Goal: Information Seeking & Learning: Compare options

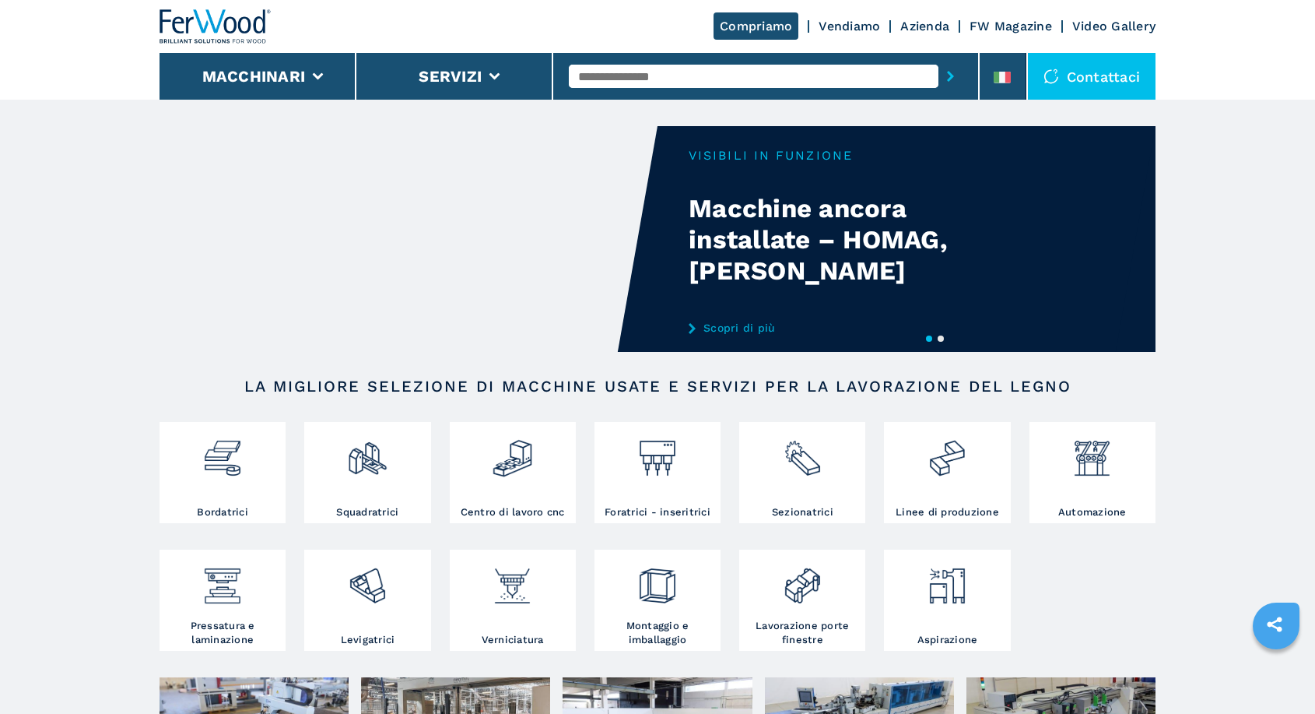
click at [309, 93] on li "Macchinari" at bounding box center [258, 76] width 197 height 47
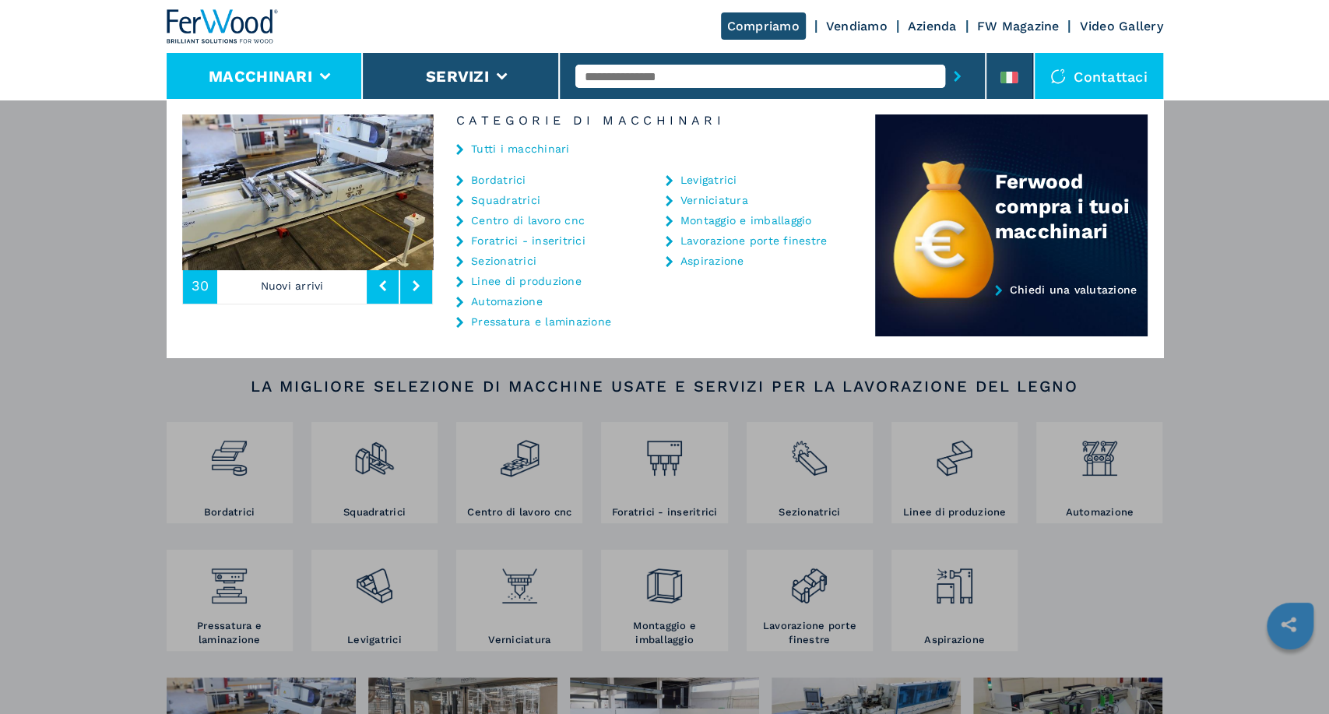
click at [513, 216] on link "Centro di lavoro cnc" at bounding box center [528, 220] width 114 height 11
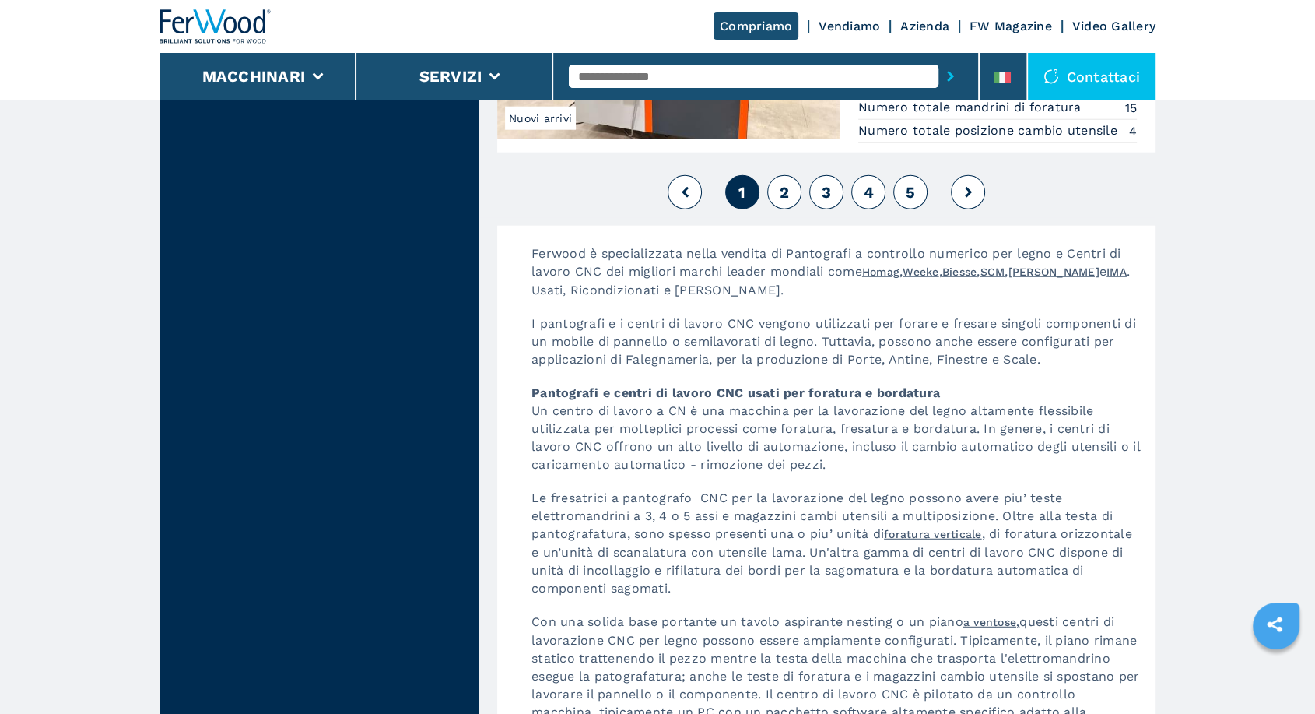
scroll to position [3748, 0]
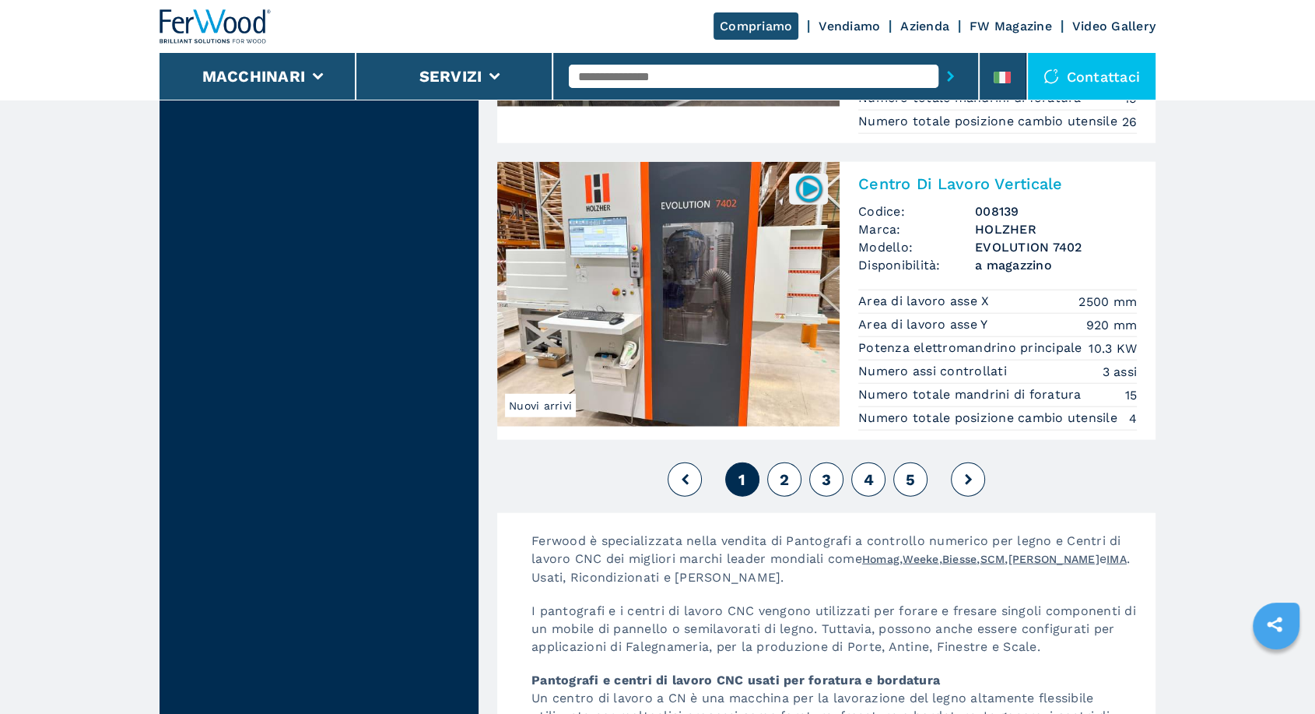
click at [781, 497] on button "2" at bounding box center [784, 479] width 34 height 34
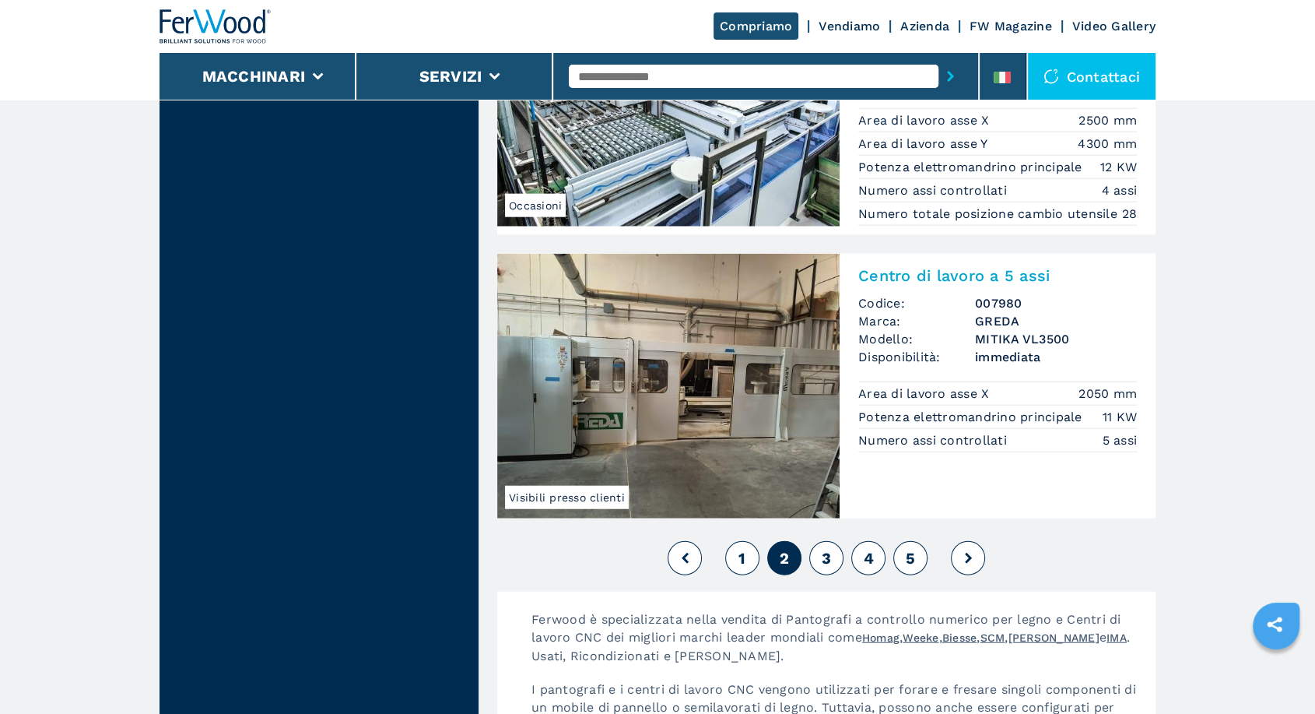
scroll to position [4035, 0]
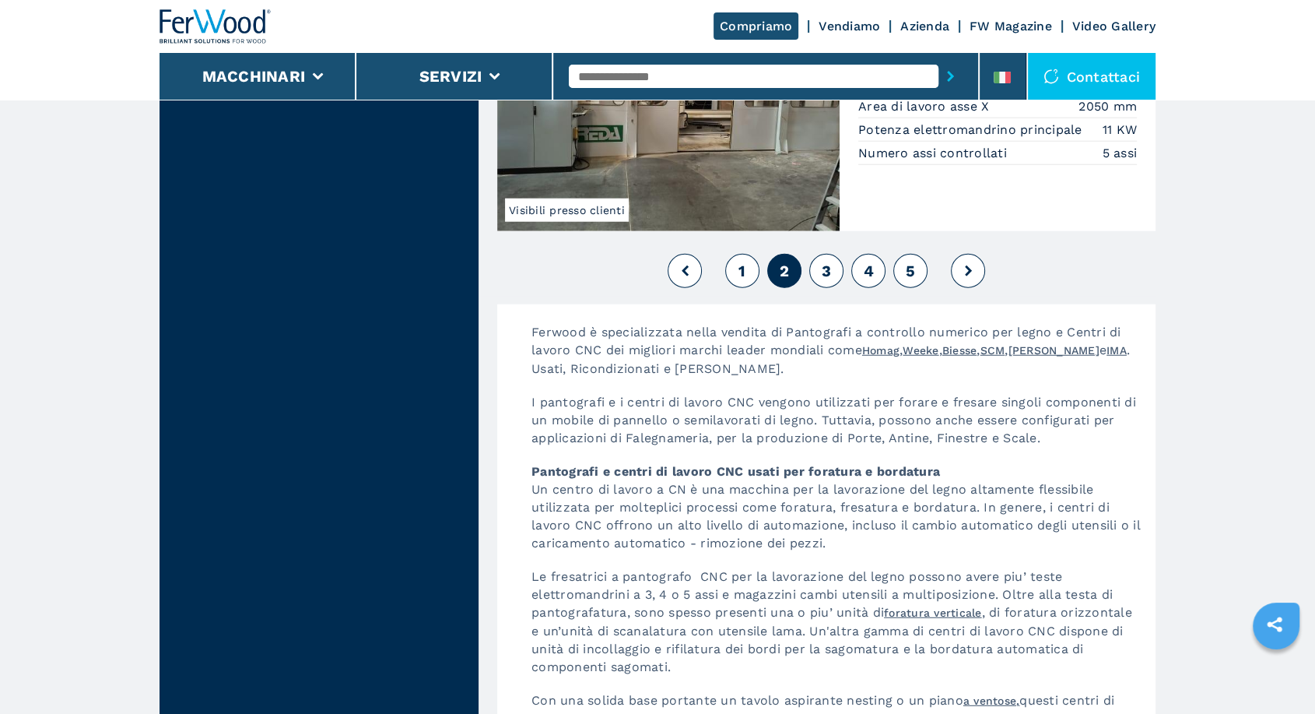
click at [826, 280] on span "3" at bounding box center [826, 271] width 9 height 19
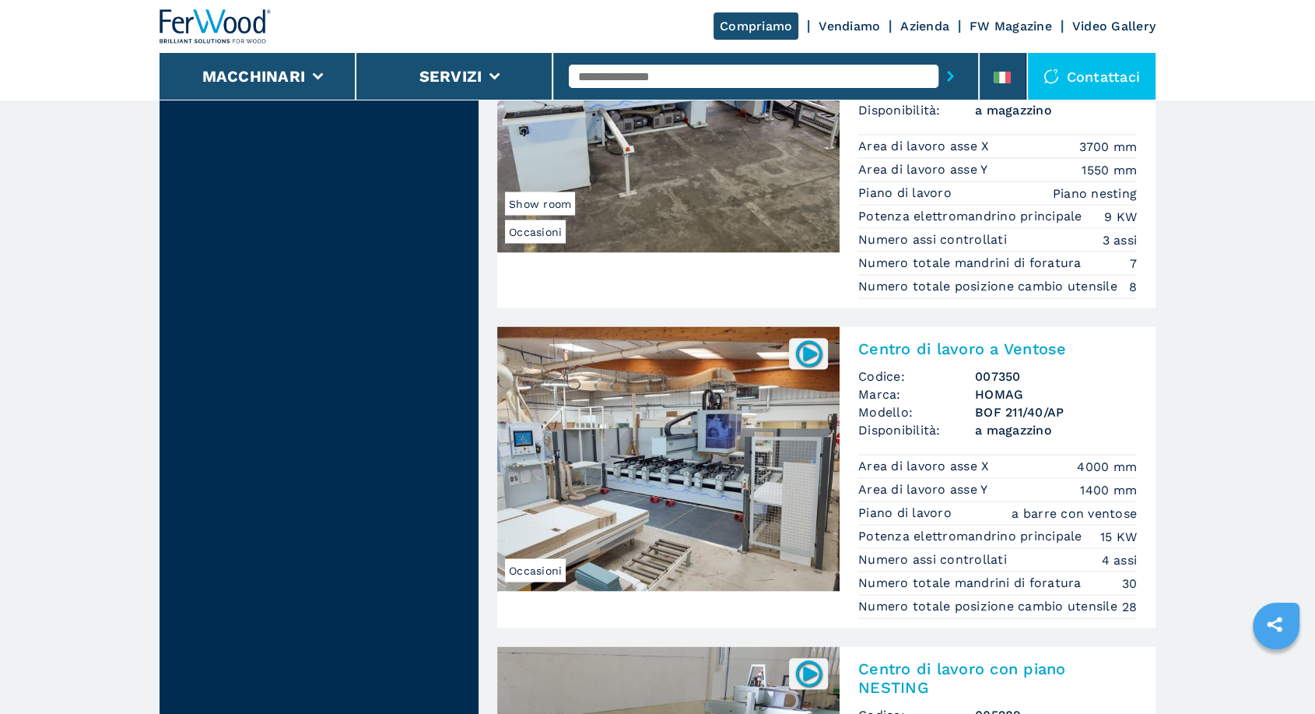
scroll to position [2924, 0]
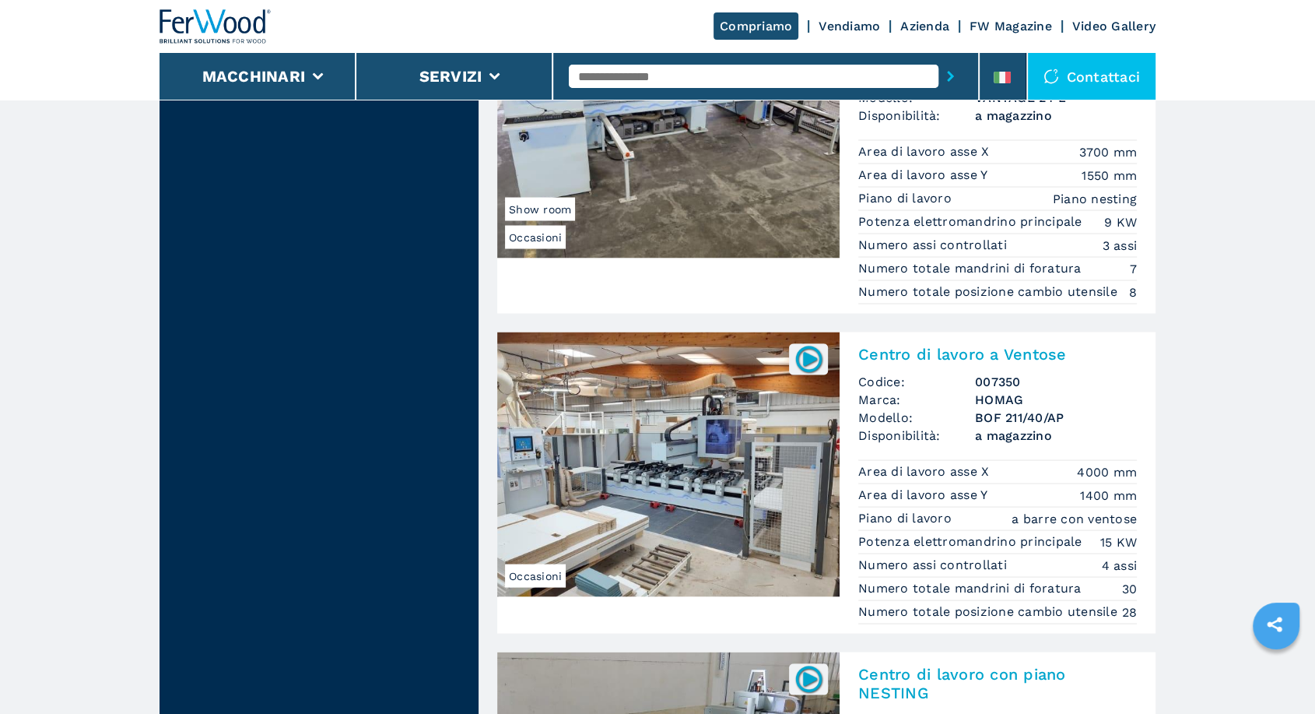
click at [669, 499] on img at bounding box center [668, 464] width 342 height 265
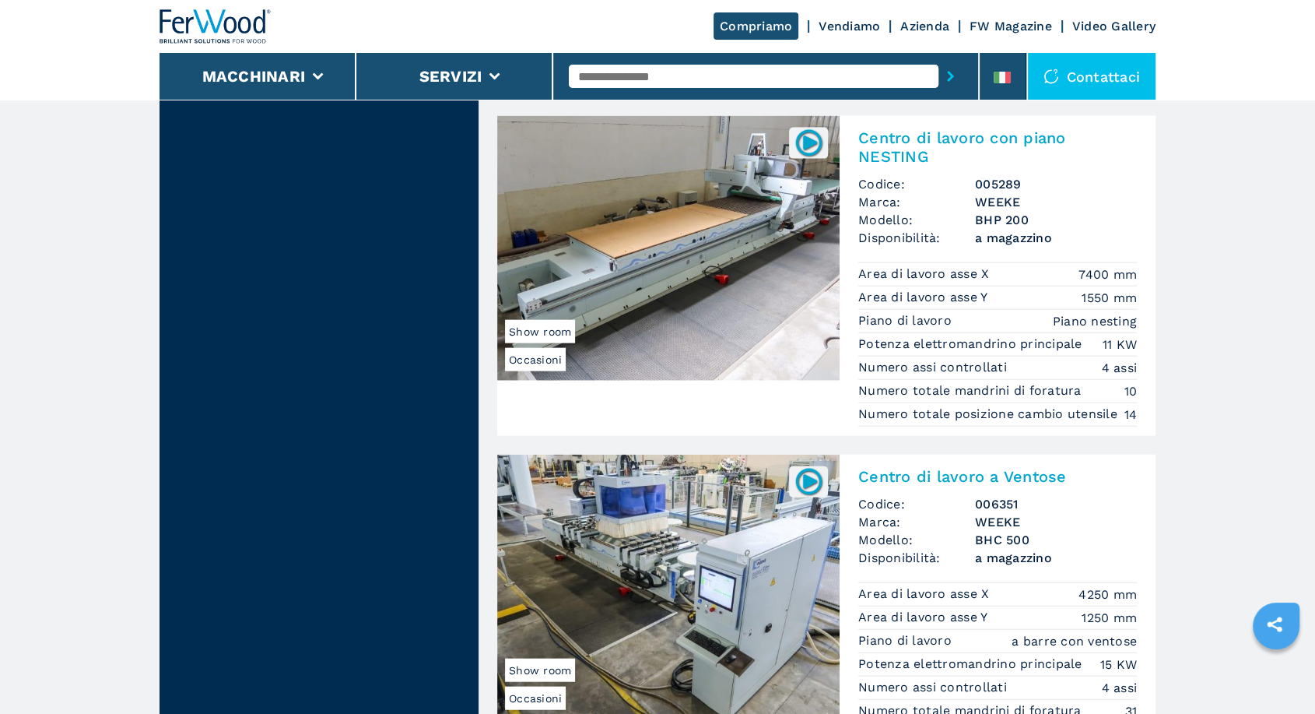
scroll to position [3748, 0]
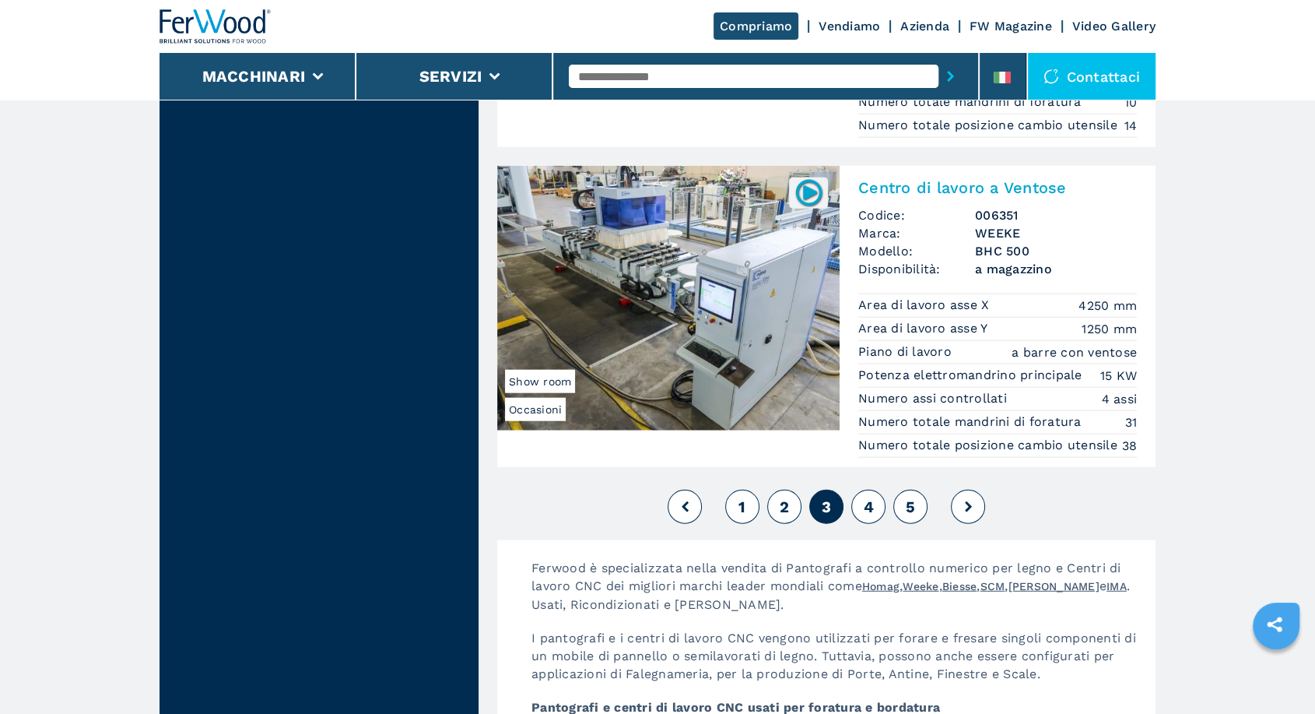
click at [774, 322] on img at bounding box center [668, 298] width 342 height 265
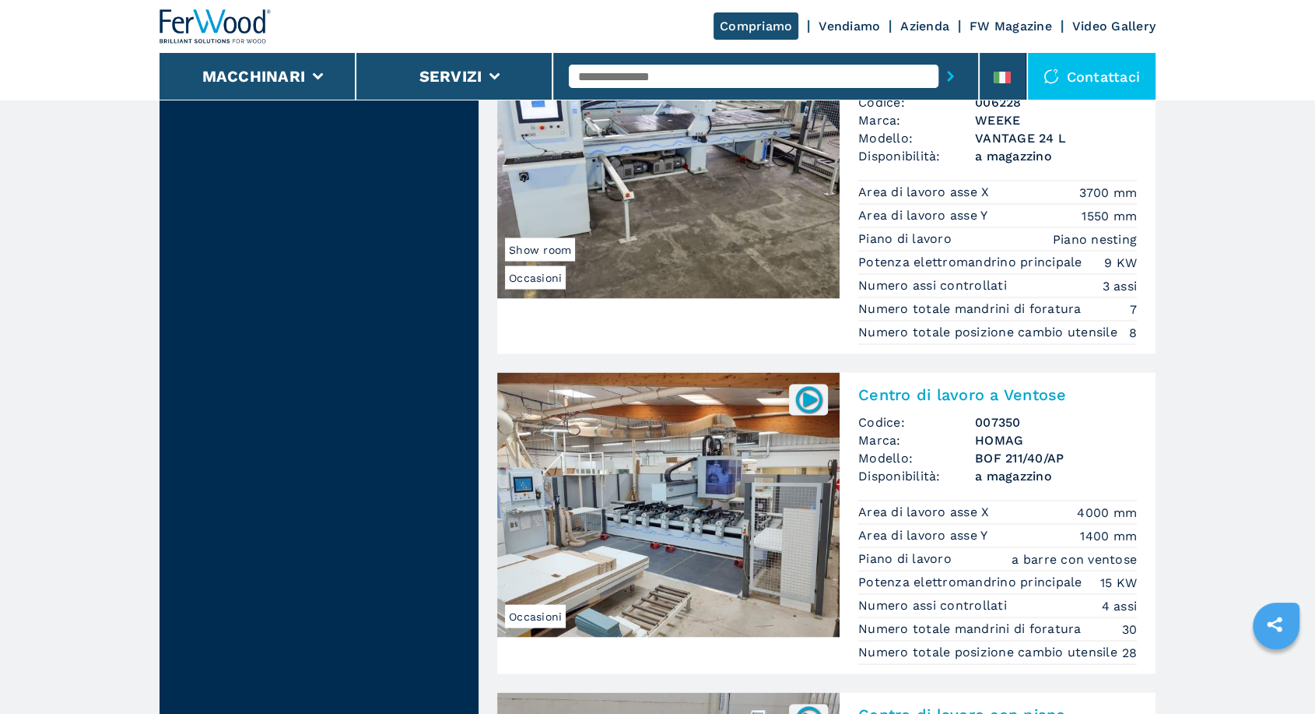
scroll to position [3170, 0]
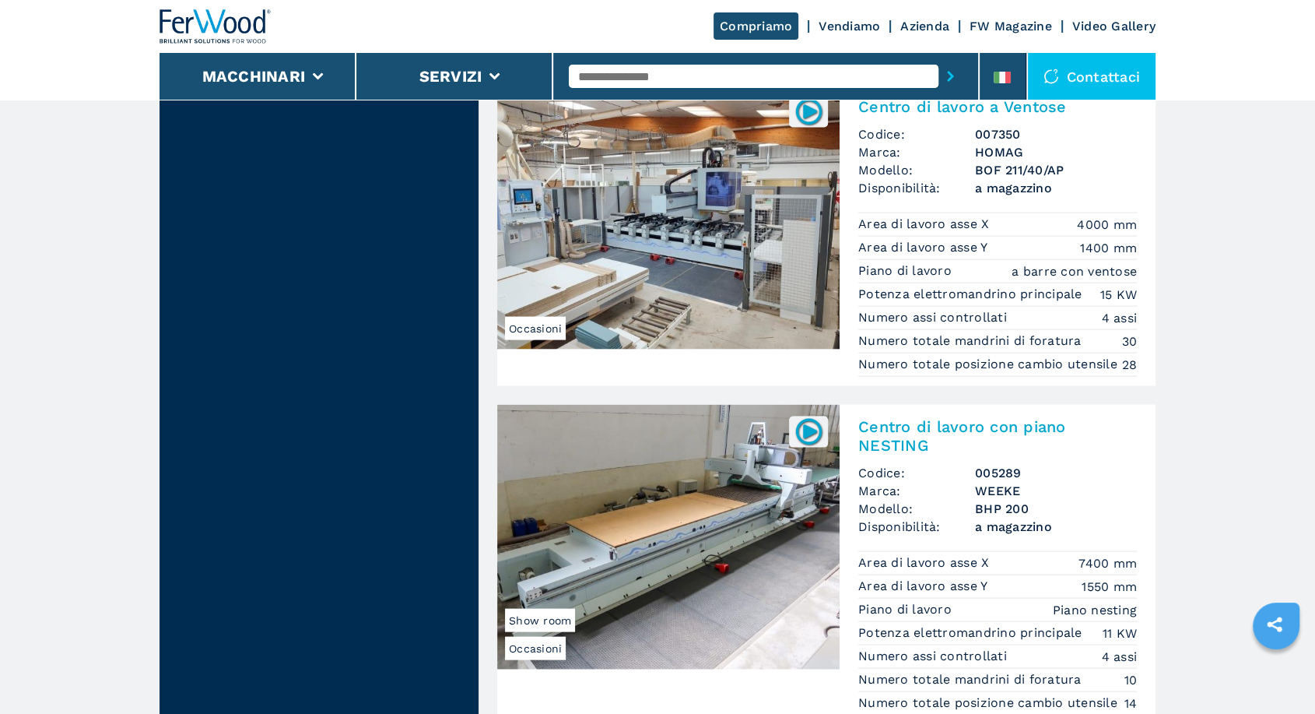
click at [784, 240] on img at bounding box center [668, 217] width 342 height 265
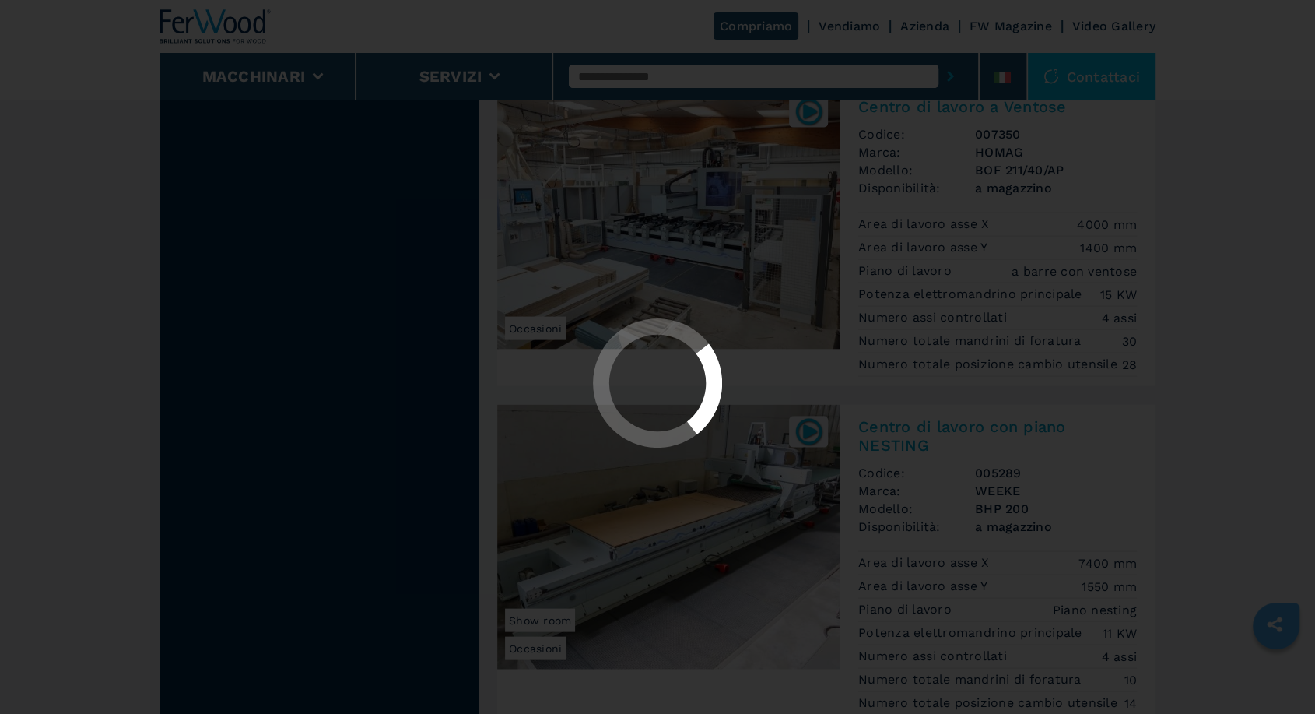
scroll to position [0, 0]
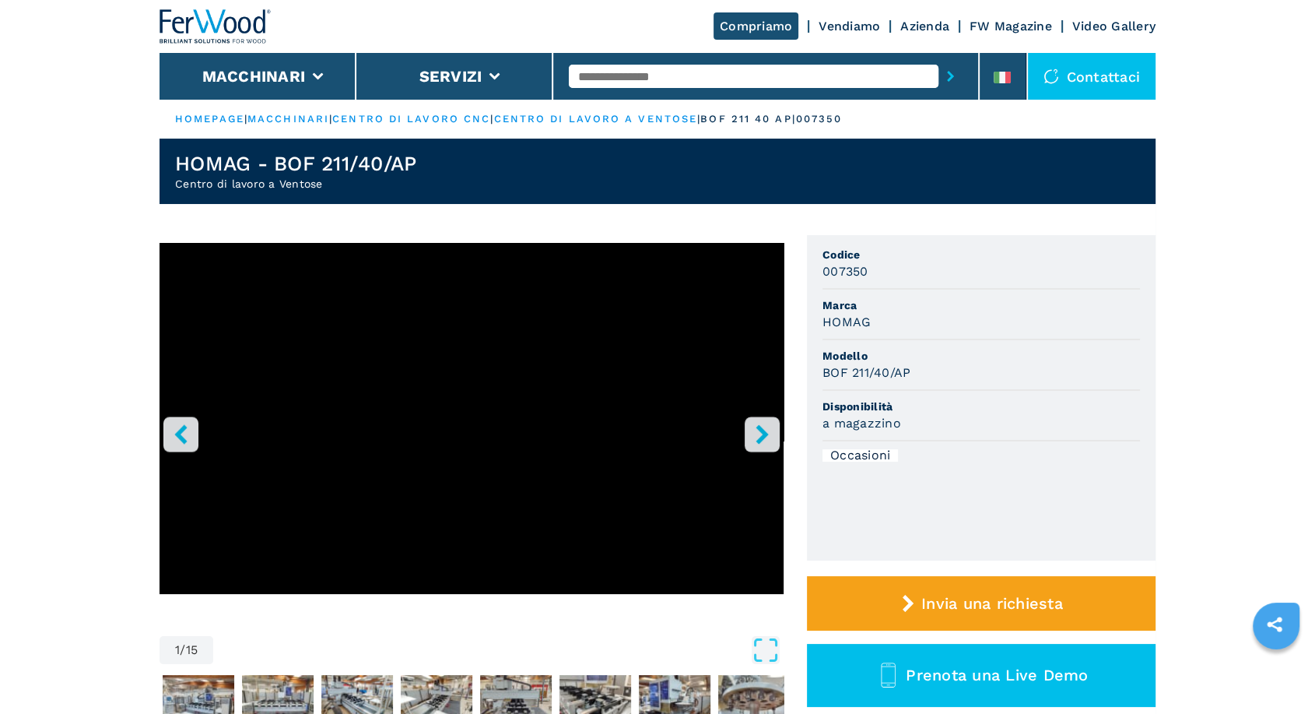
click at [756, 430] on icon "right-button" at bounding box center [762, 433] width 19 height 19
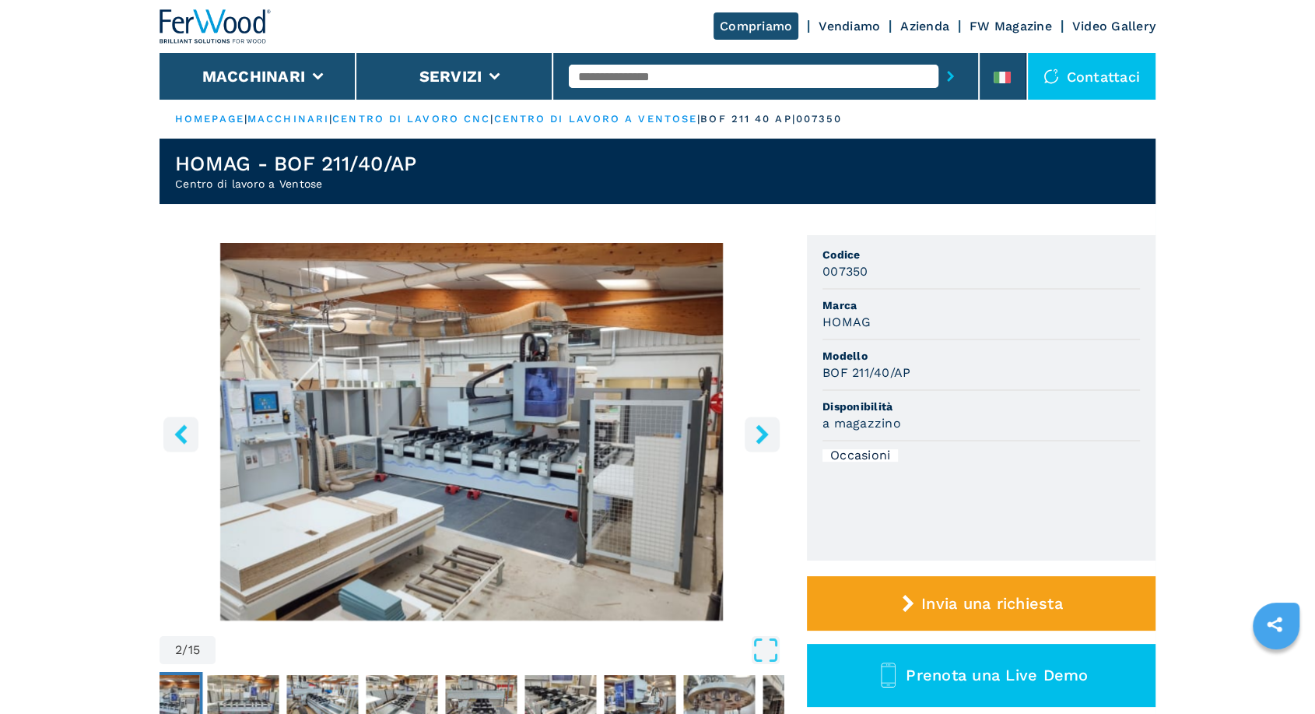
click at [757, 430] on icon "right-button" at bounding box center [762, 433] width 19 height 19
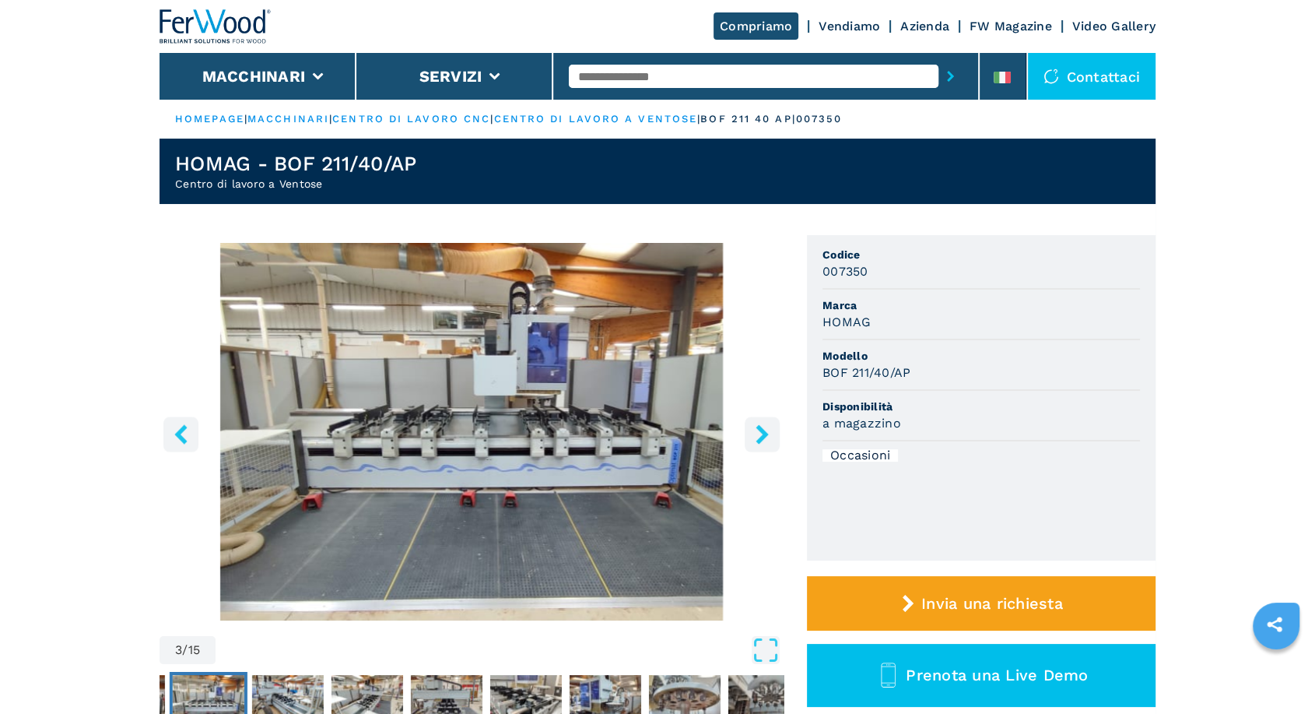
click at [757, 430] on icon "right-button" at bounding box center [762, 433] width 19 height 19
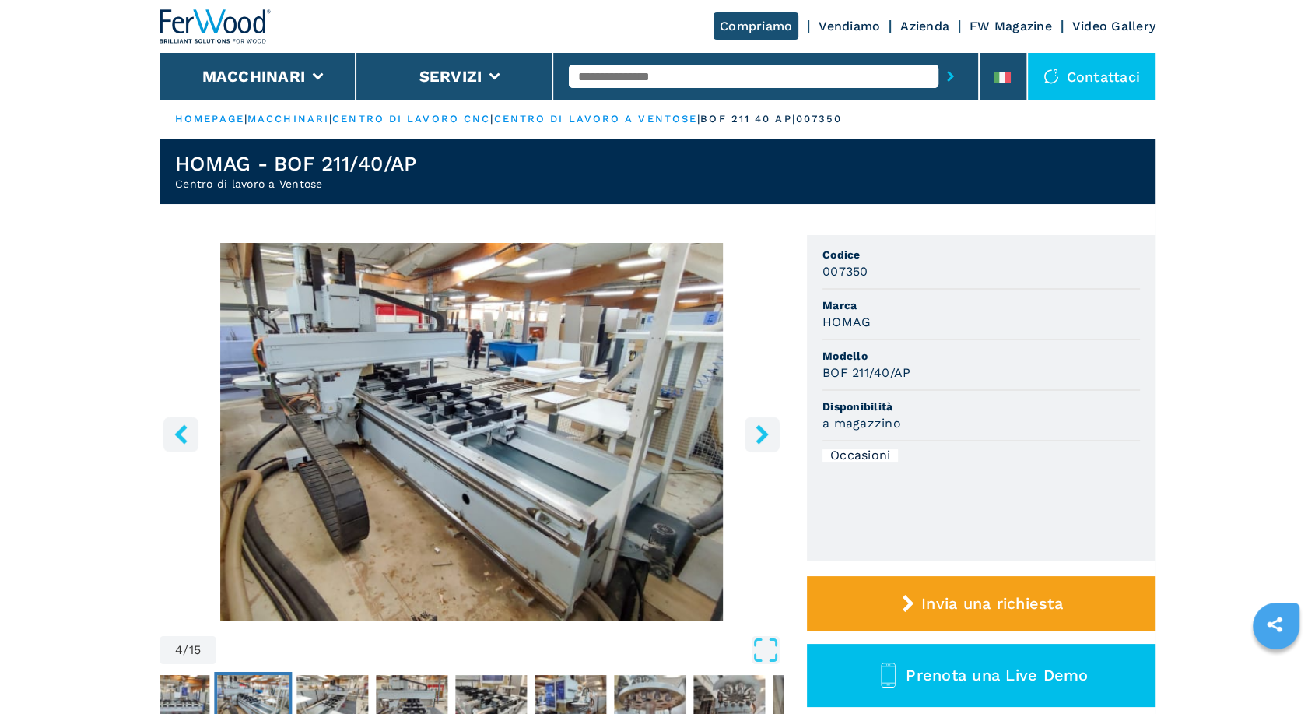
click at [757, 430] on icon "right-button" at bounding box center [762, 433] width 19 height 19
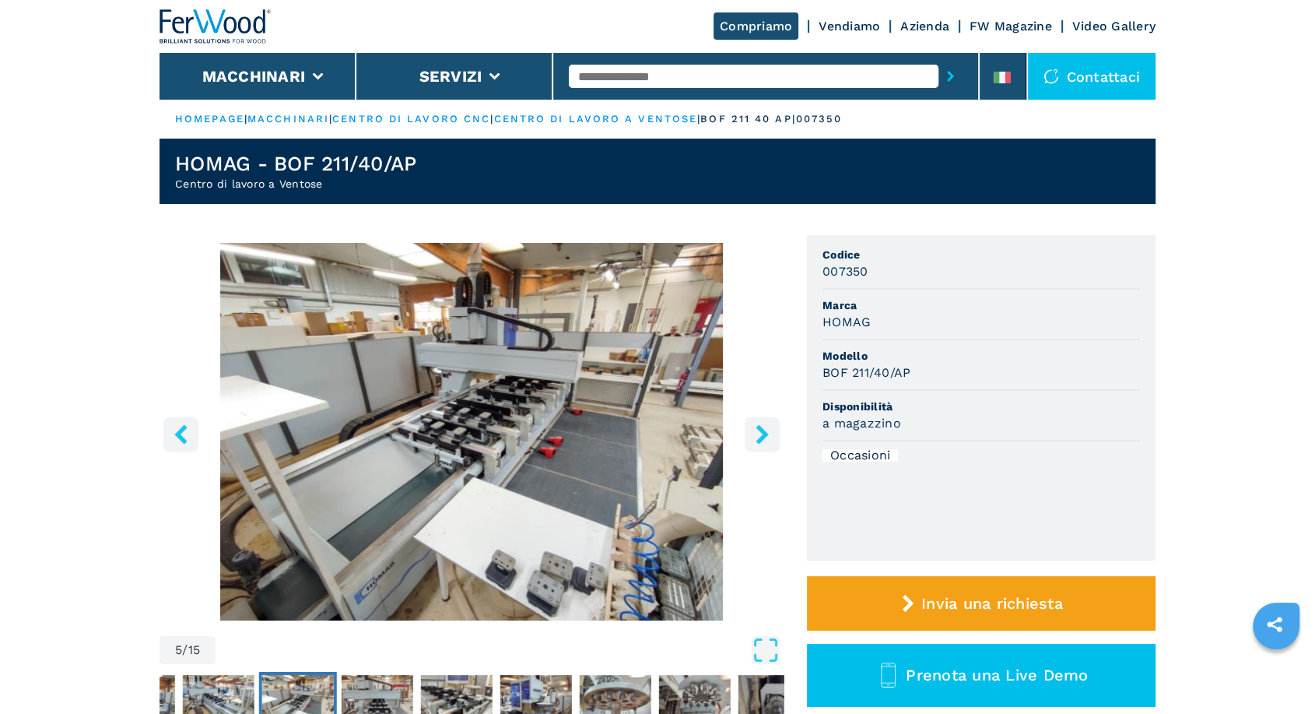
click at [757, 430] on icon "right-button" at bounding box center [762, 433] width 19 height 19
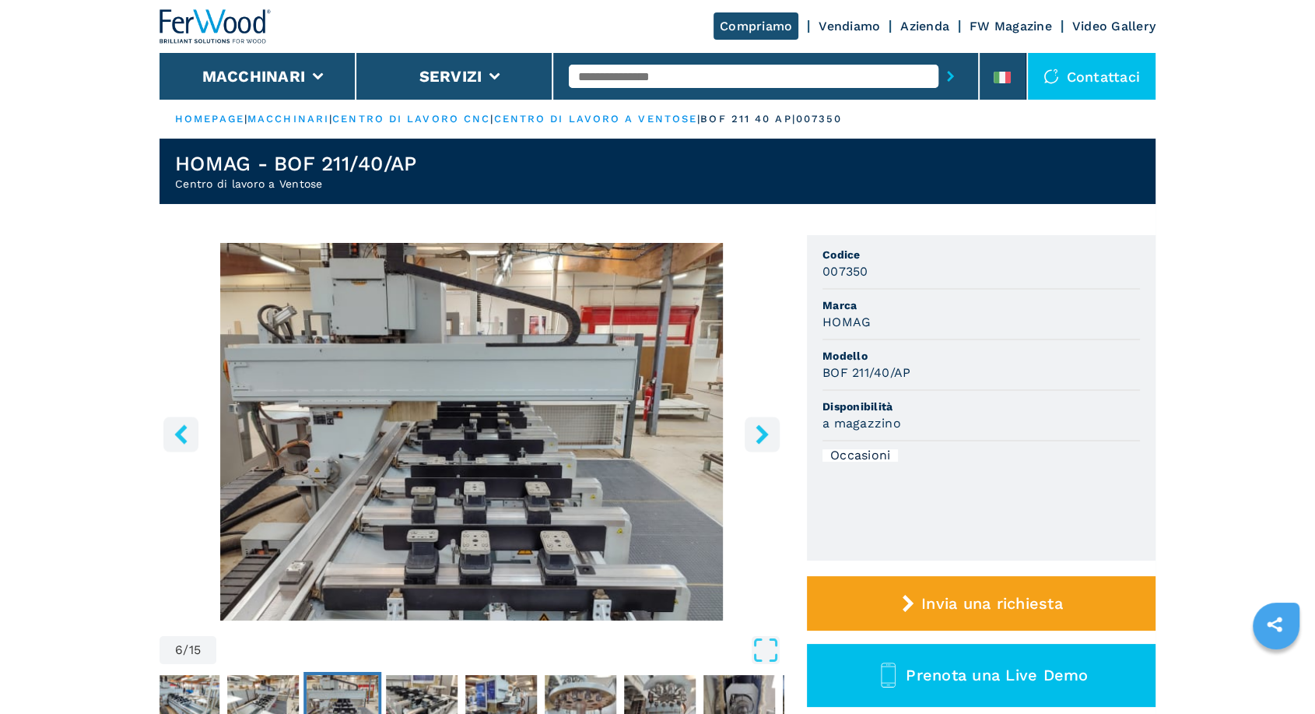
click at [757, 430] on icon "right-button" at bounding box center [762, 433] width 19 height 19
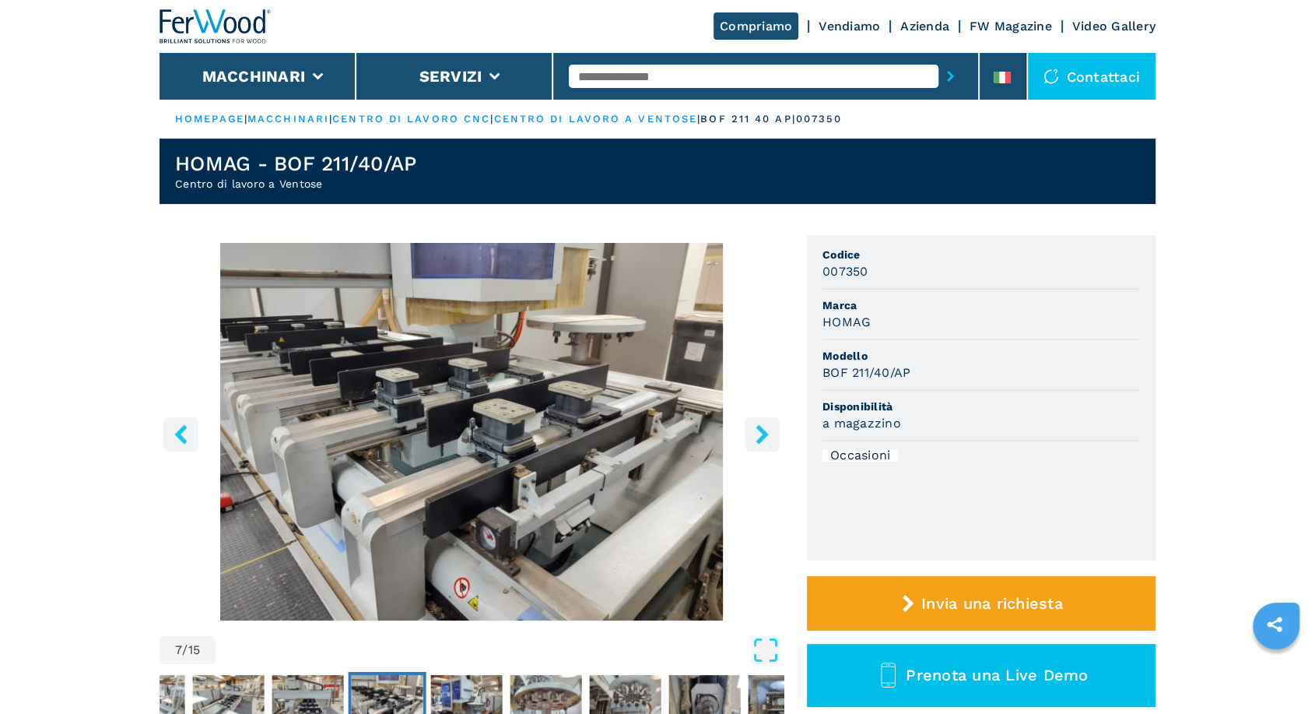
click at [757, 430] on icon "right-button" at bounding box center [762, 433] width 19 height 19
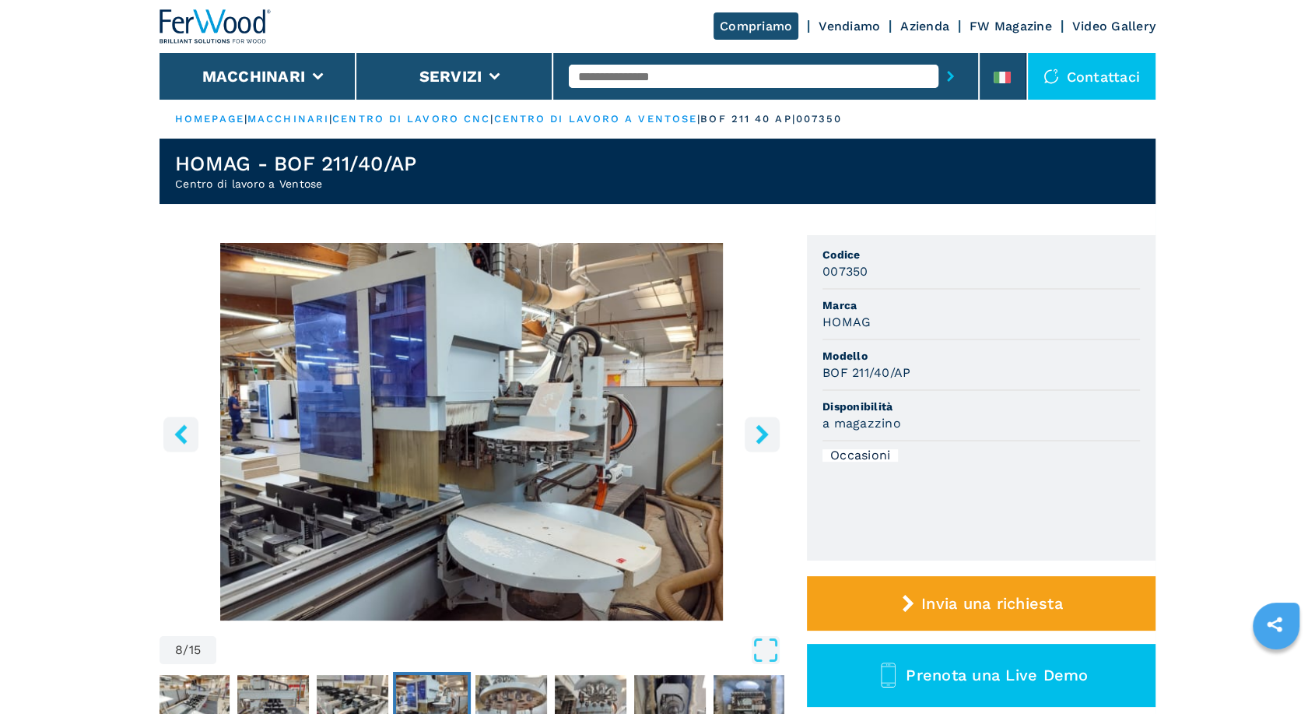
click at [757, 430] on icon "right-button" at bounding box center [762, 433] width 19 height 19
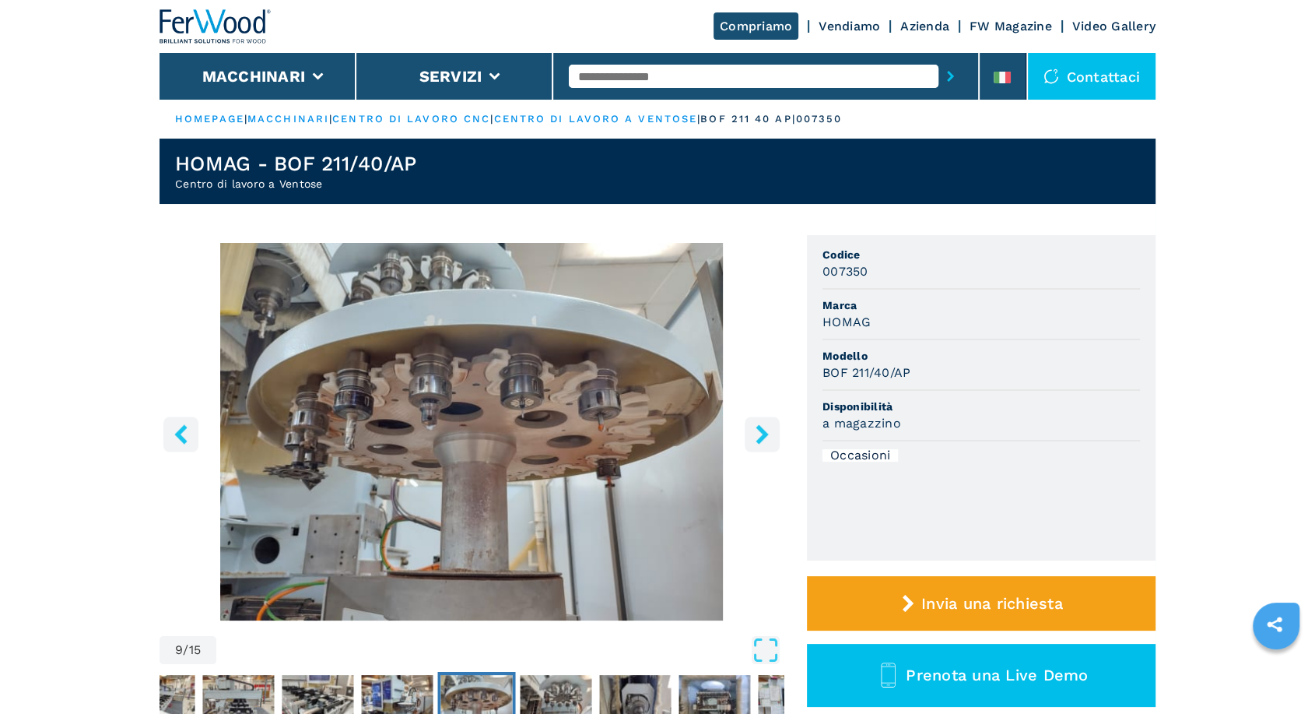
click at [757, 430] on icon "right-button" at bounding box center [762, 433] width 19 height 19
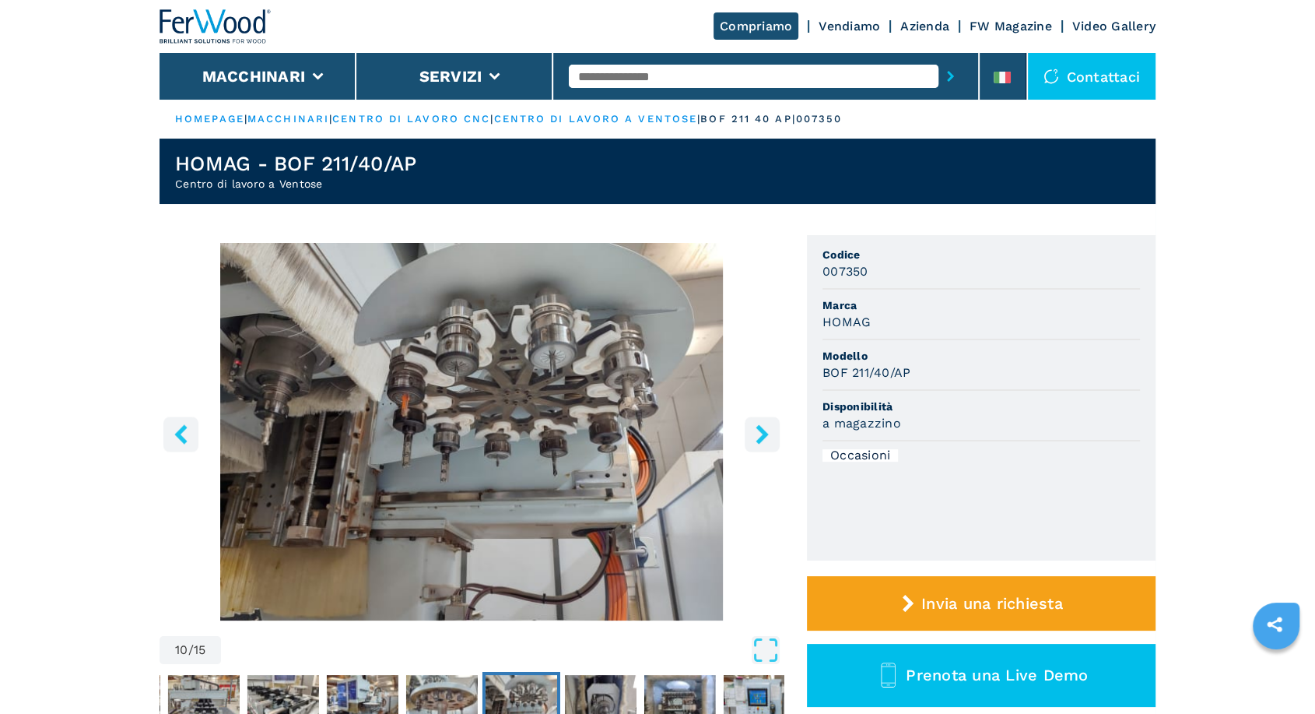
click at [757, 430] on icon "right-button" at bounding box center [762, 433] width 19 height 19
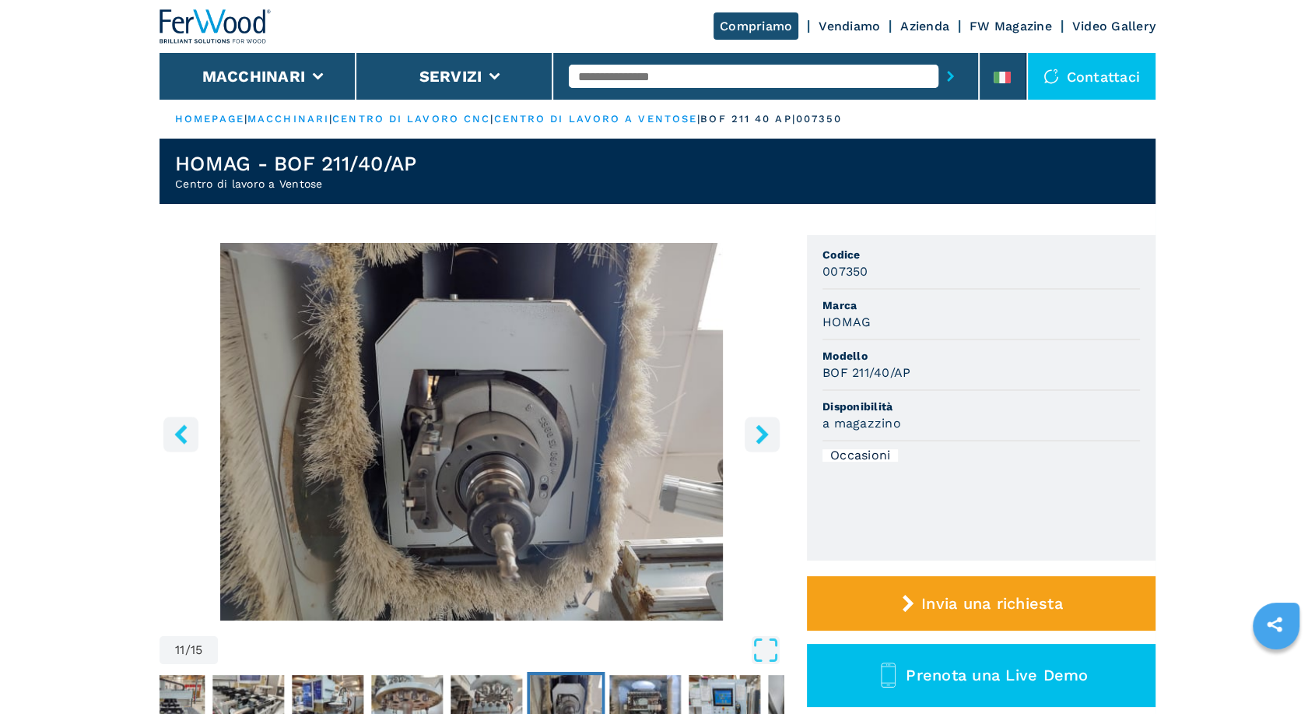
click at [757, 430] on icon "right-button" at bounding box center [762, 433] width 19 height 19
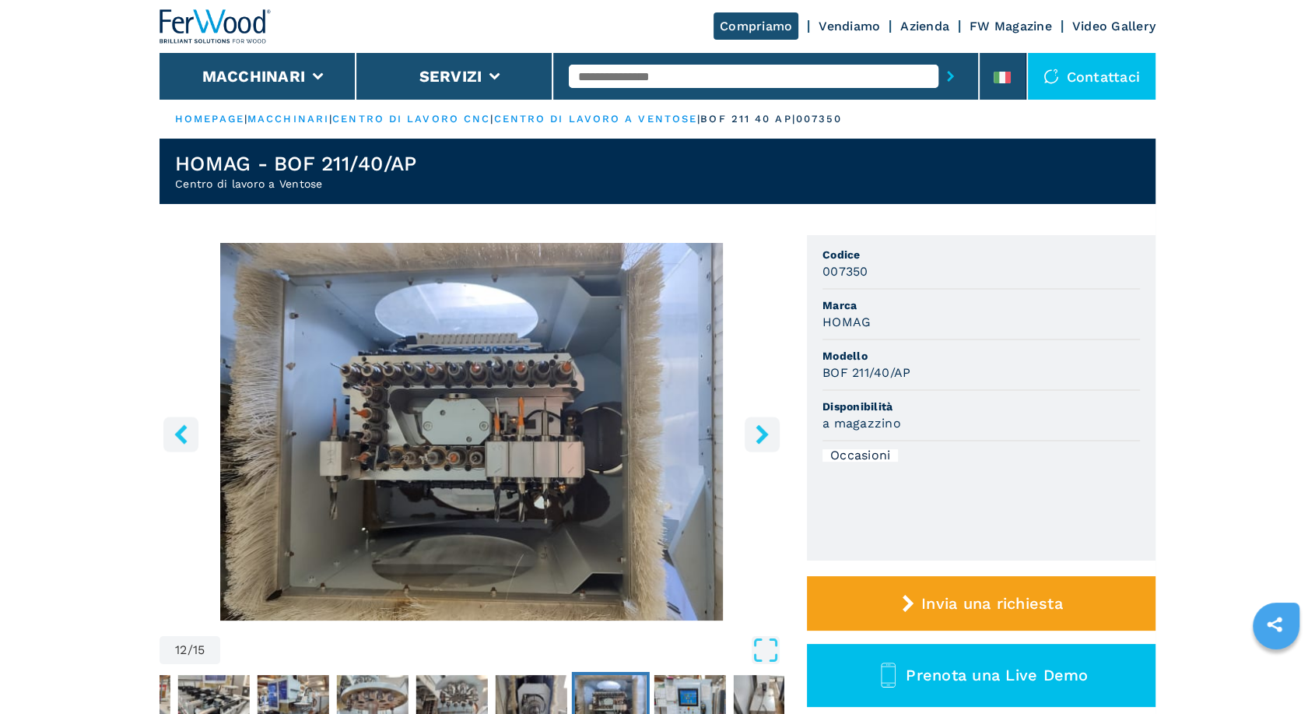
click at [757, 430] on icon "right-button" at bounding box center [762, 433] width 19 height 19
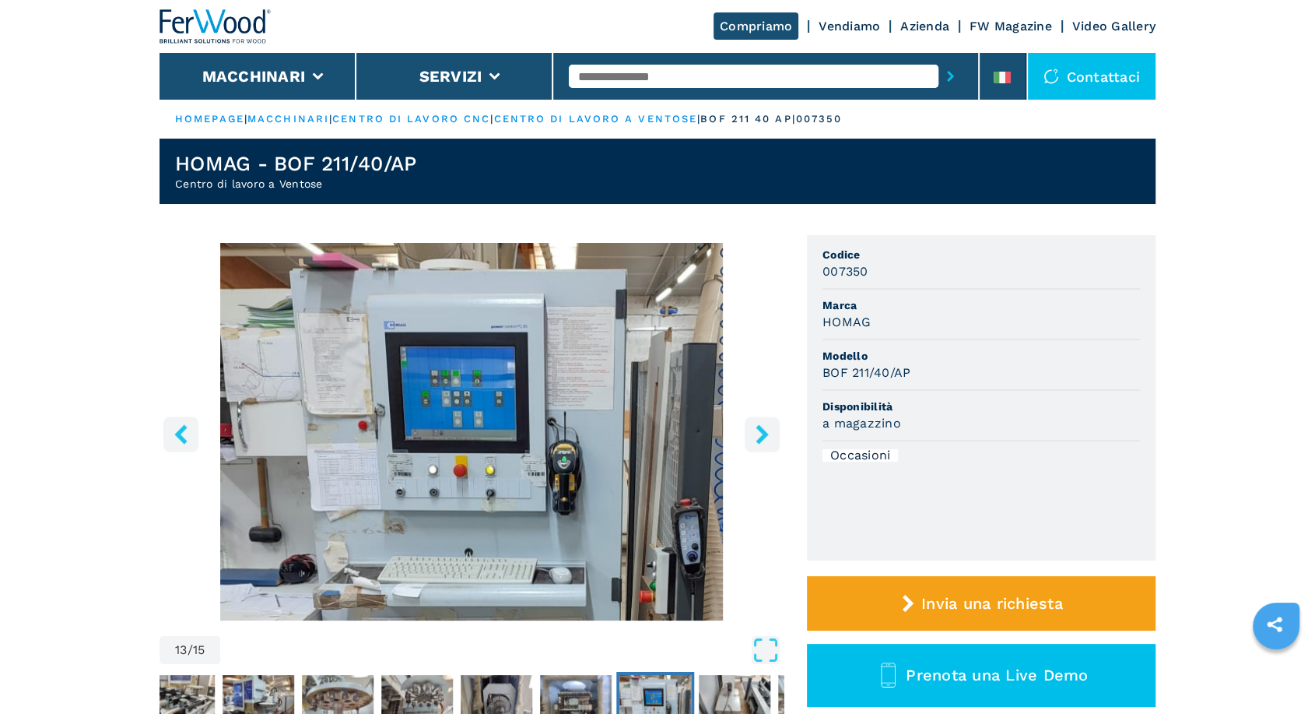
click at [757, 430] on icon "right-button" at bounding box center [762, 433] width 19 height 19
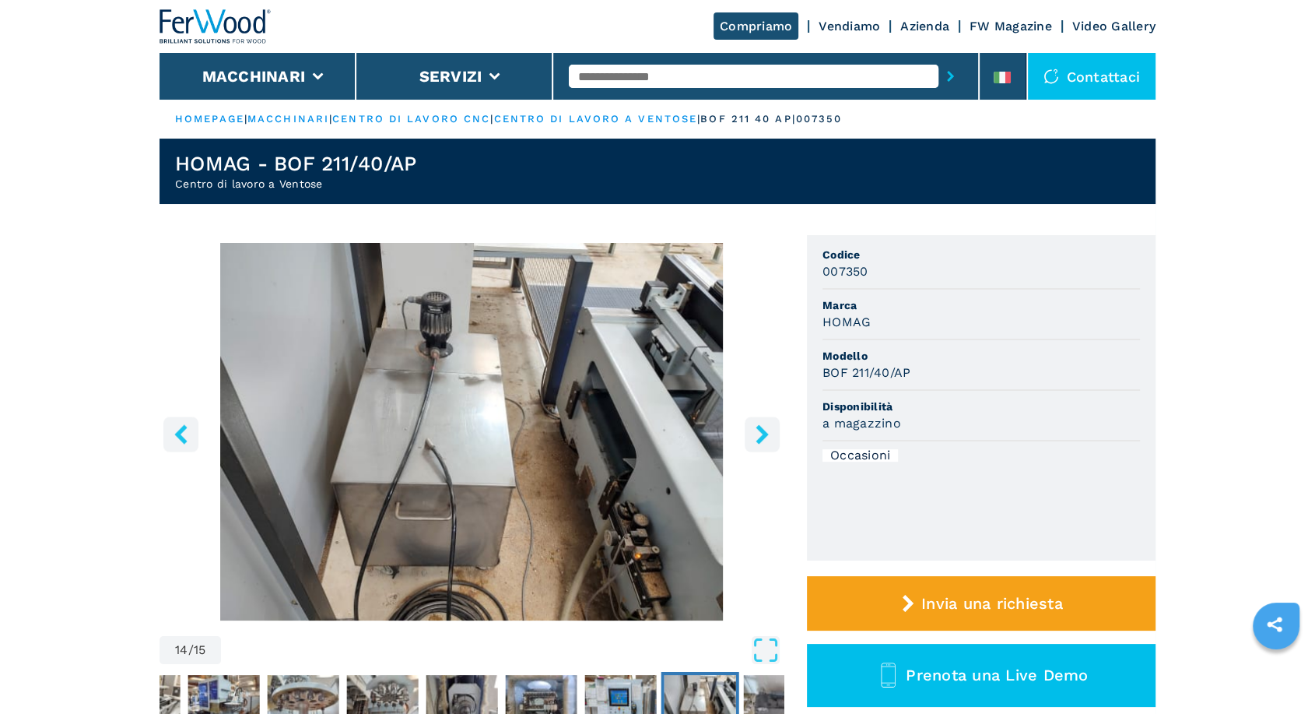
click at [757, 430] on icon "right-button" at bounding box center [762, 433] width 19 height 19
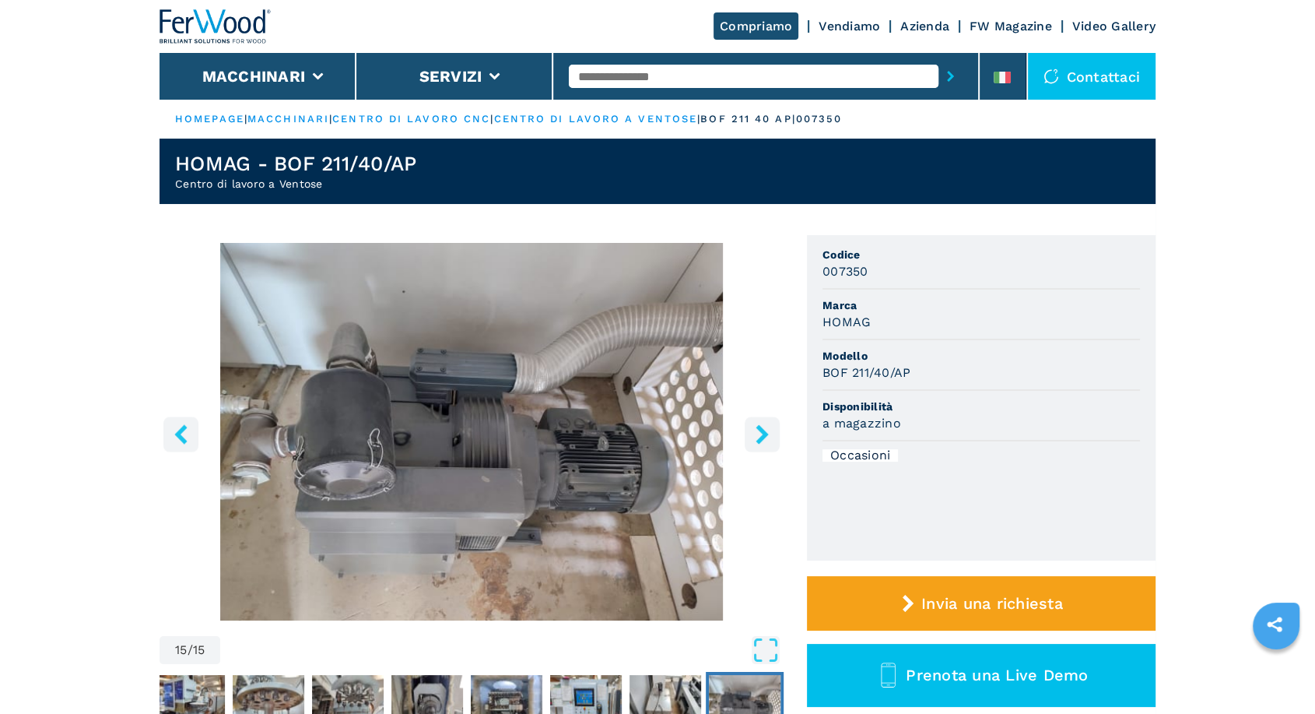
click at [757, 430] on icon "right-button" at bounding box center [762, 433] width 19 height 19
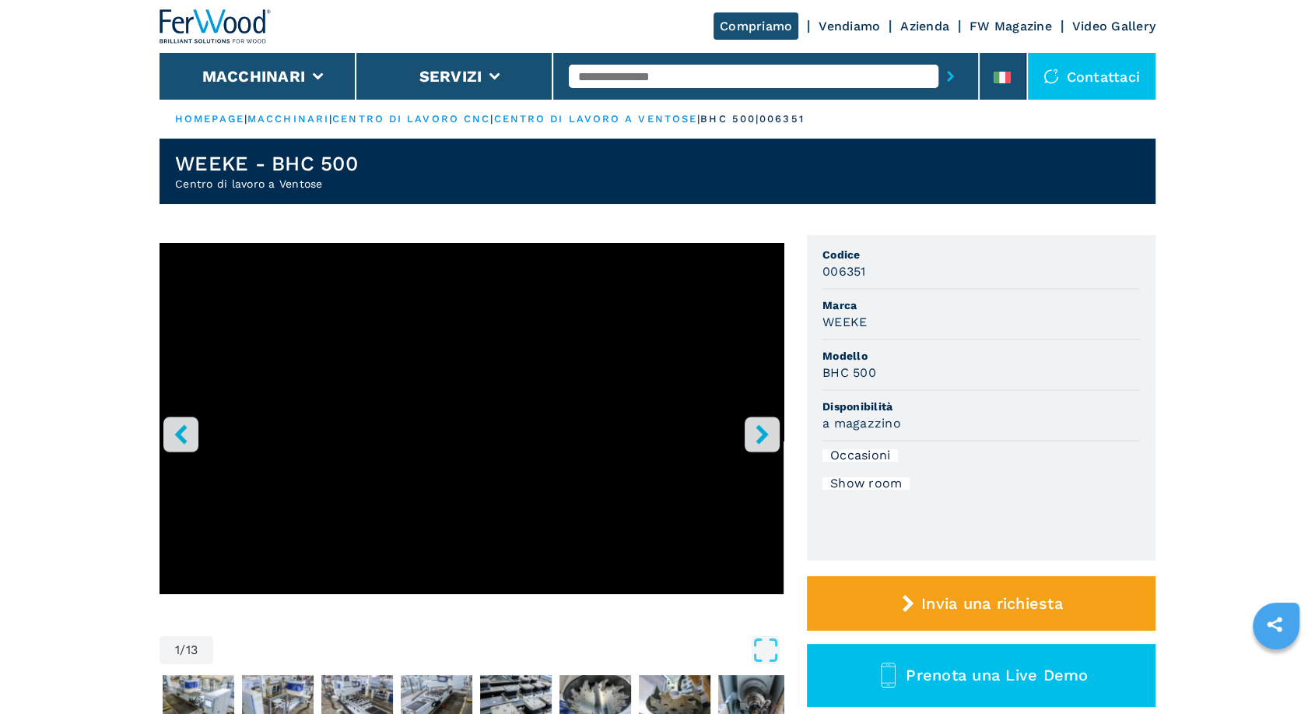
click at [770, 445] on button "right-button" at bounding box center [762, 433] width 35 height 35
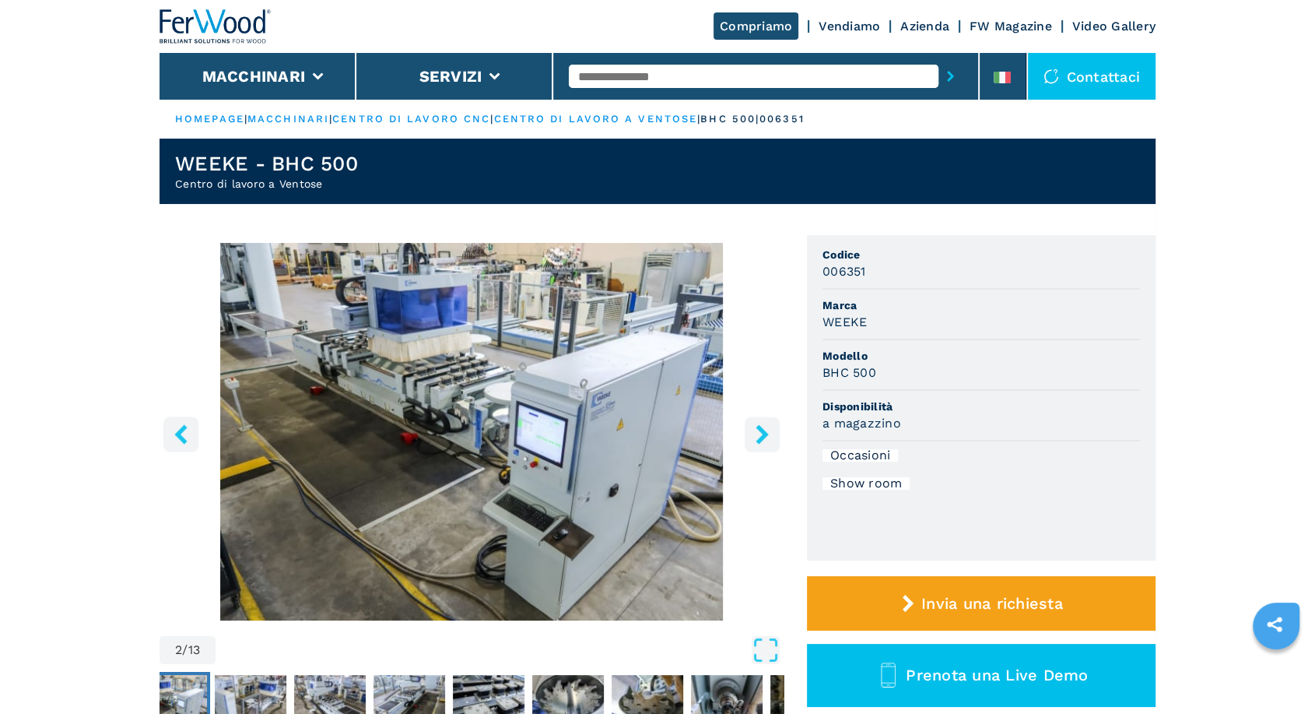
click at [762, 440] on icon "right-button" at bounding box center [762, 433] width 12 height 19
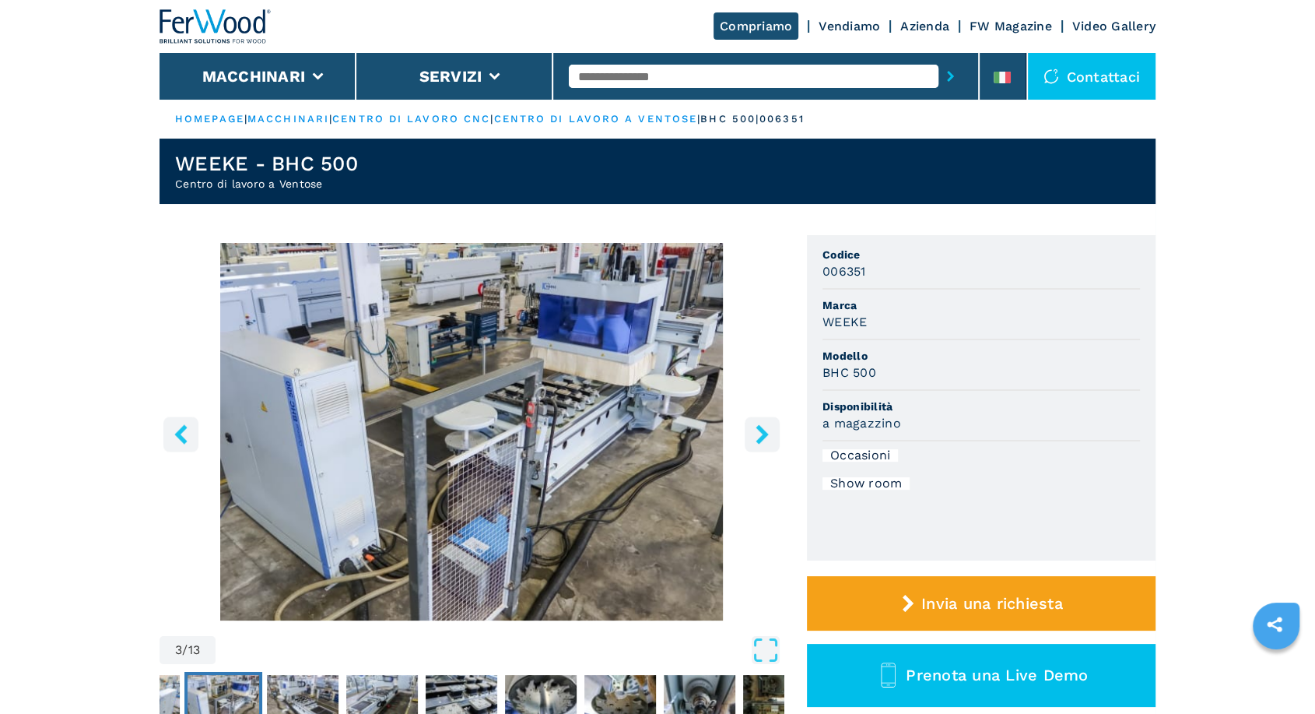
click at [760, 437] on icon "right-button" at bounding box center [762, 433] width 12 height 19
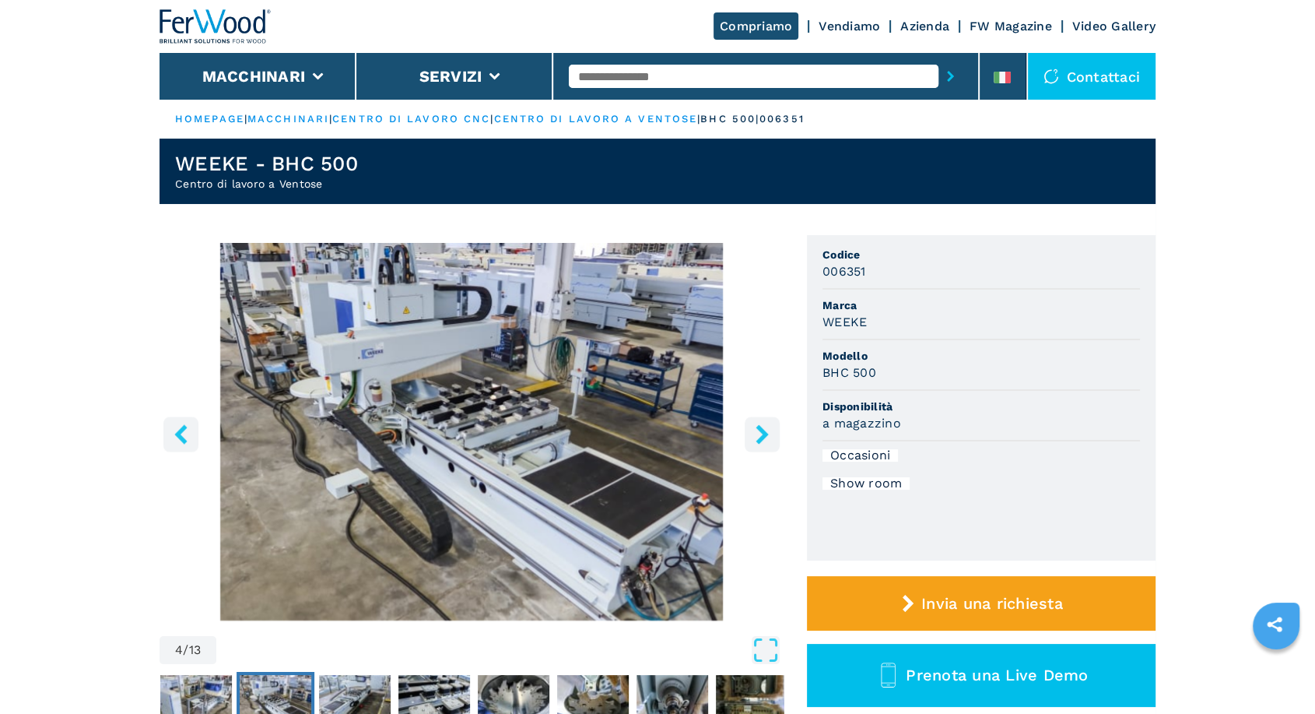
click at [757, 437] on icon "right-button" at bounding box center [762, 433] width 19 height 19
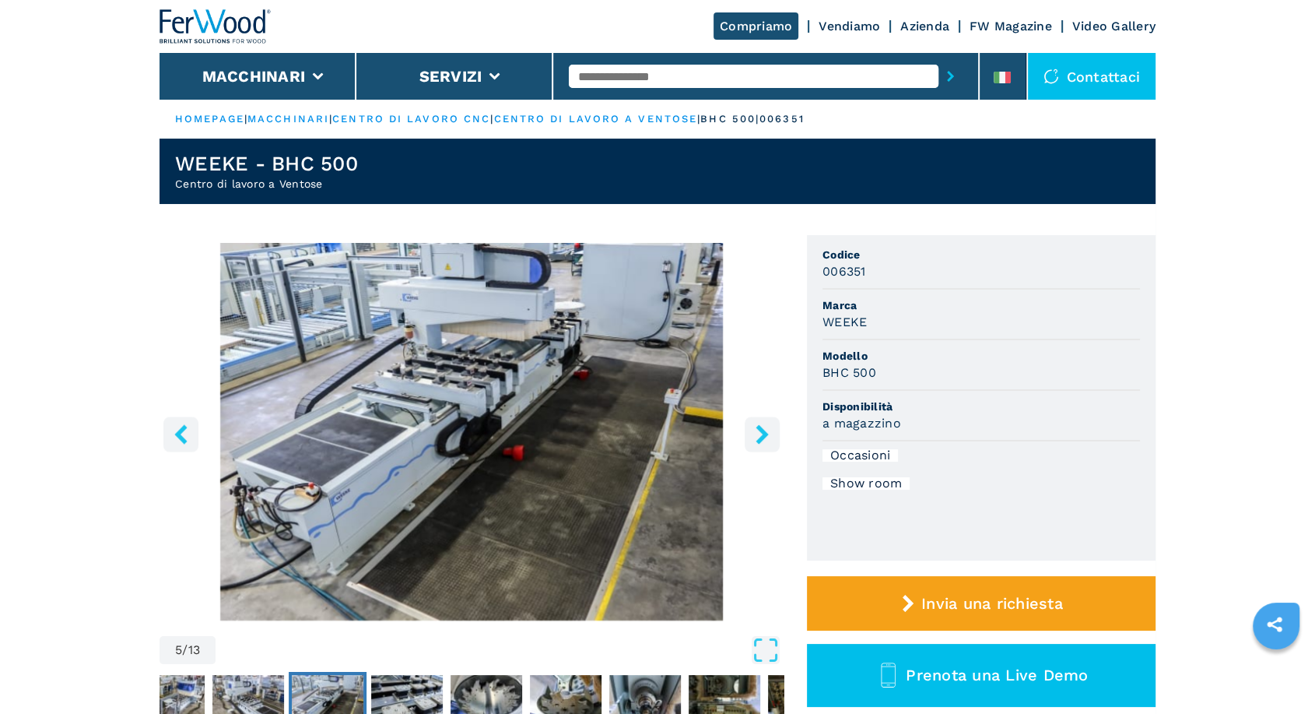
click at [757, 437] on icon "right-button" at bounding box center [762, 433] width 19 height 19
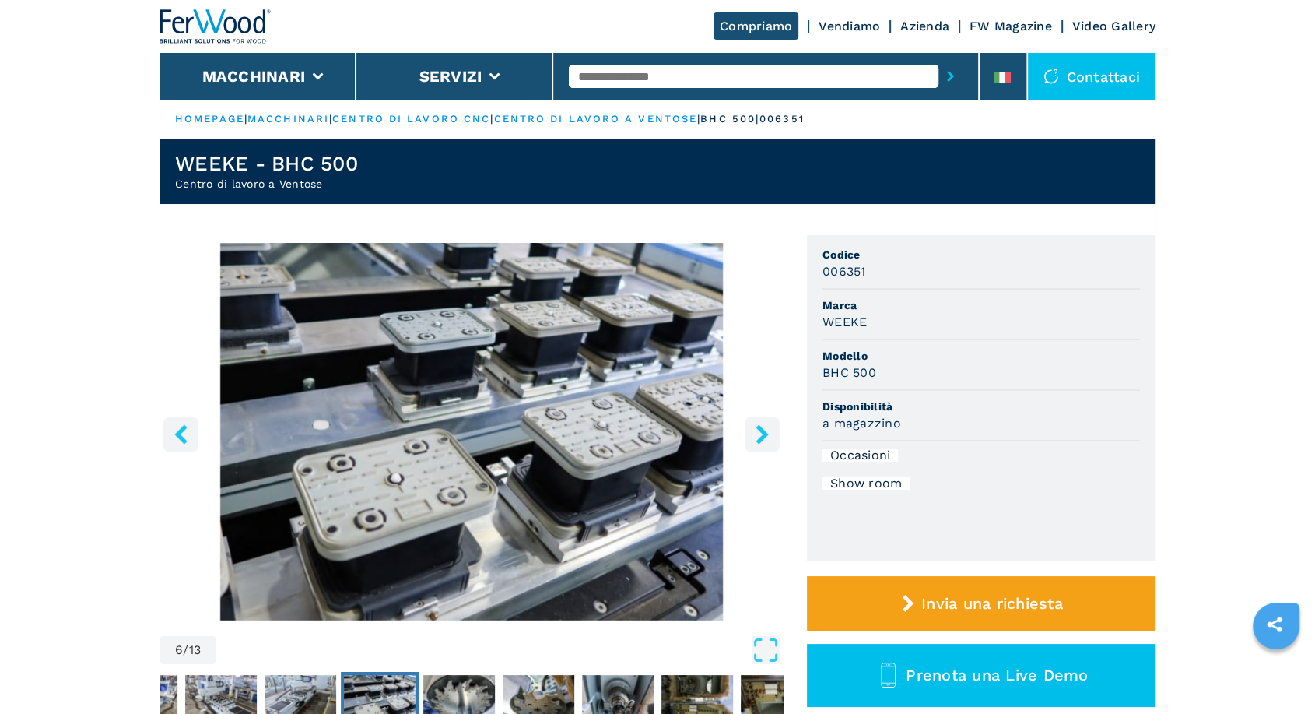
click at [756, 437] on icon "right-button" at bounding box center [762, 433] width 19 height 19
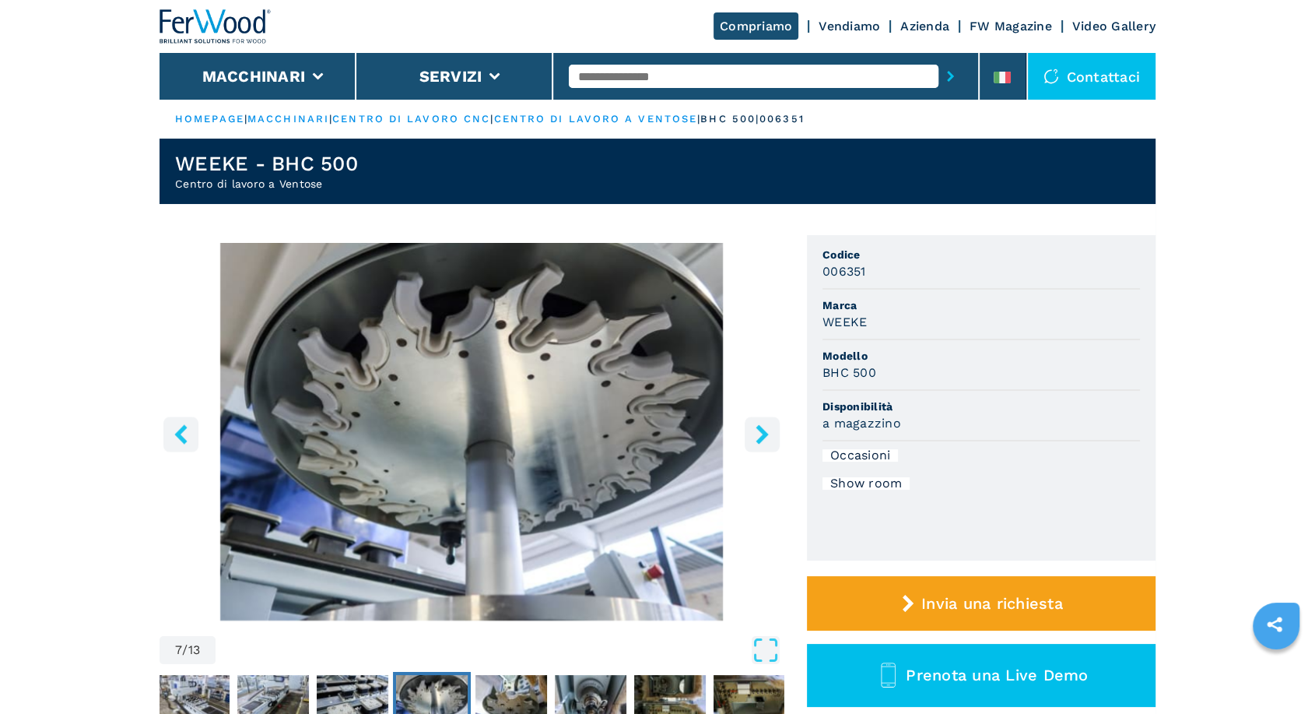
click at [756, 437] on icon "right-button" at bounding box center [762, 433] width 19 height 19
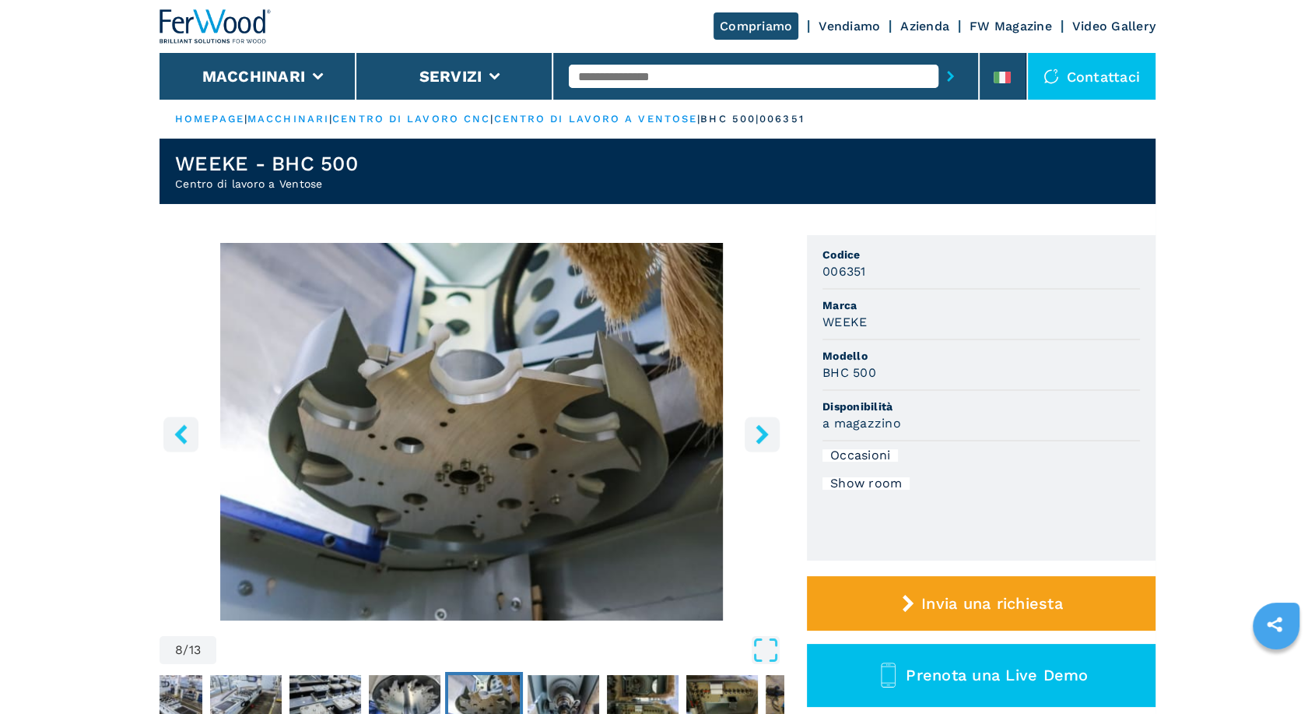
click at [756, 437] on icon "right-button" at bounding box center [762, 433] width 19 height 19
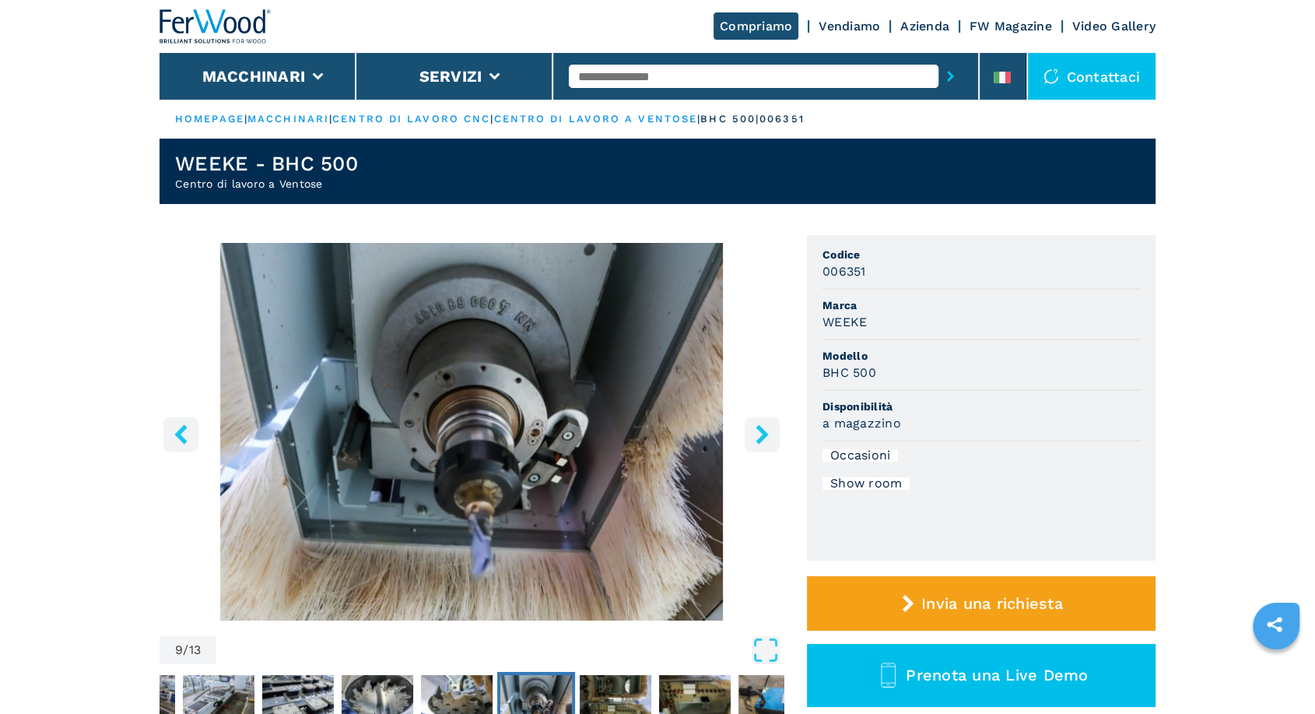
click at [756, 437] on icon "right-button" at bounding box center [762, 433] width 19 height 19
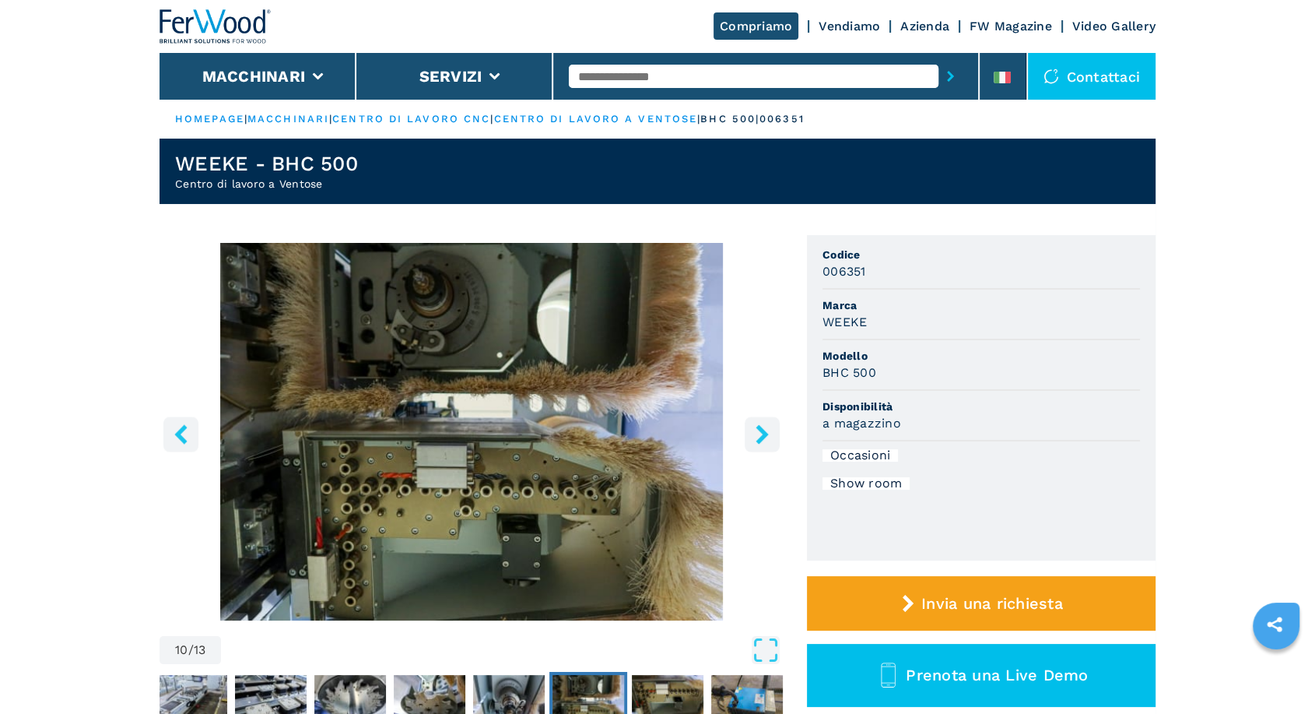
click at [756, 437] on icon "right-button" at bounding box center [762, 433] width 19 height 19
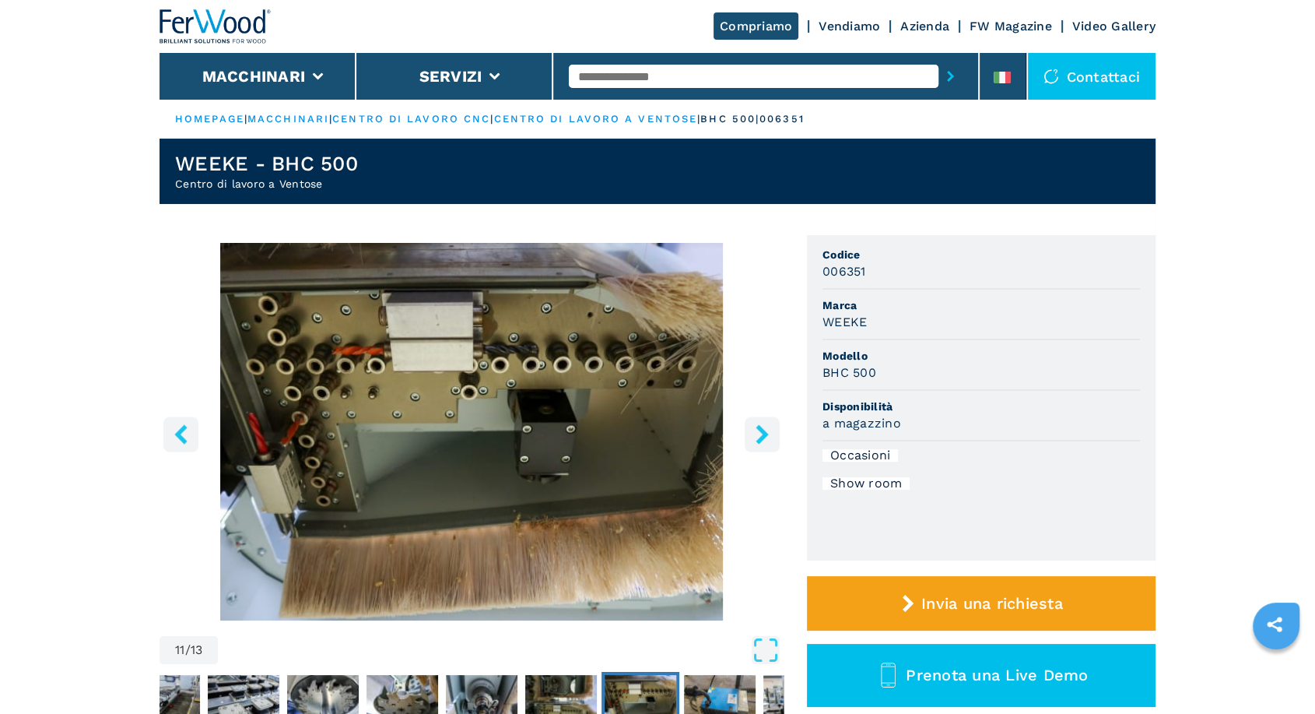
click at [756, 437] on icon "right-button" at bounding box center [762, 433] width 19 height 19
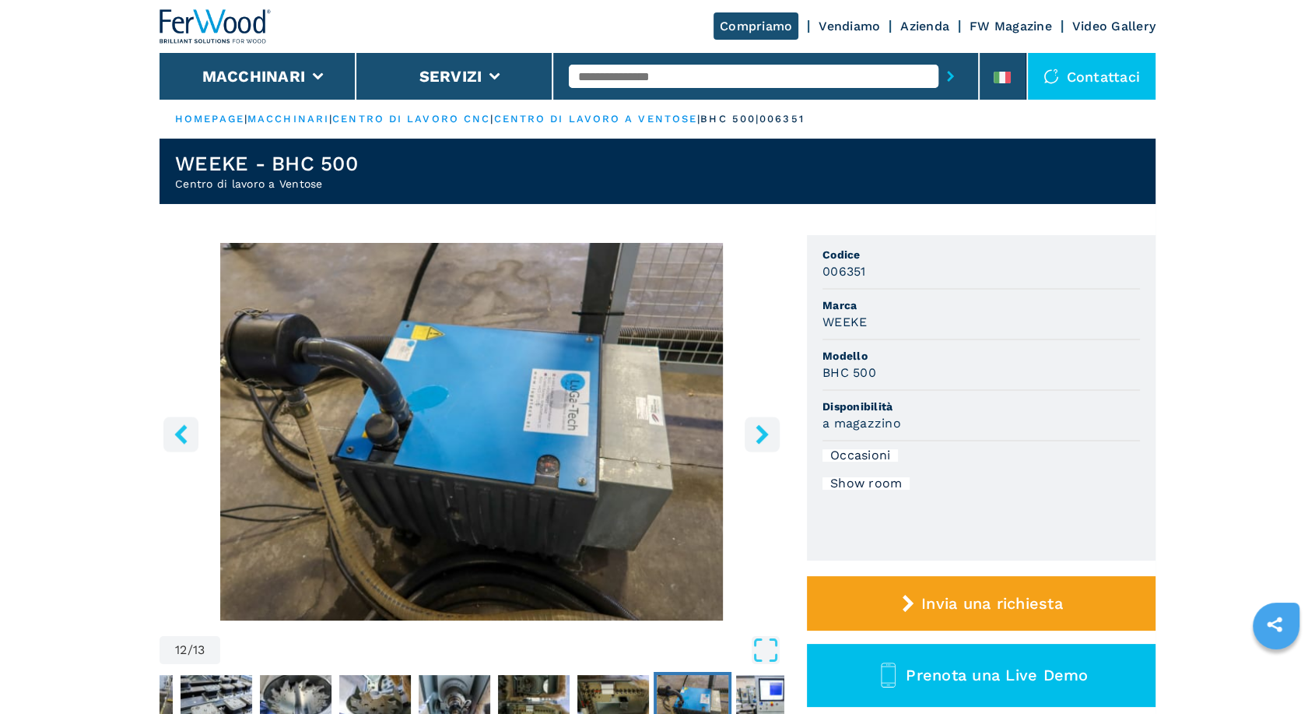
click at [756, 437] on icon "right-button" at bounding box center [762, 433] width 19 height 19
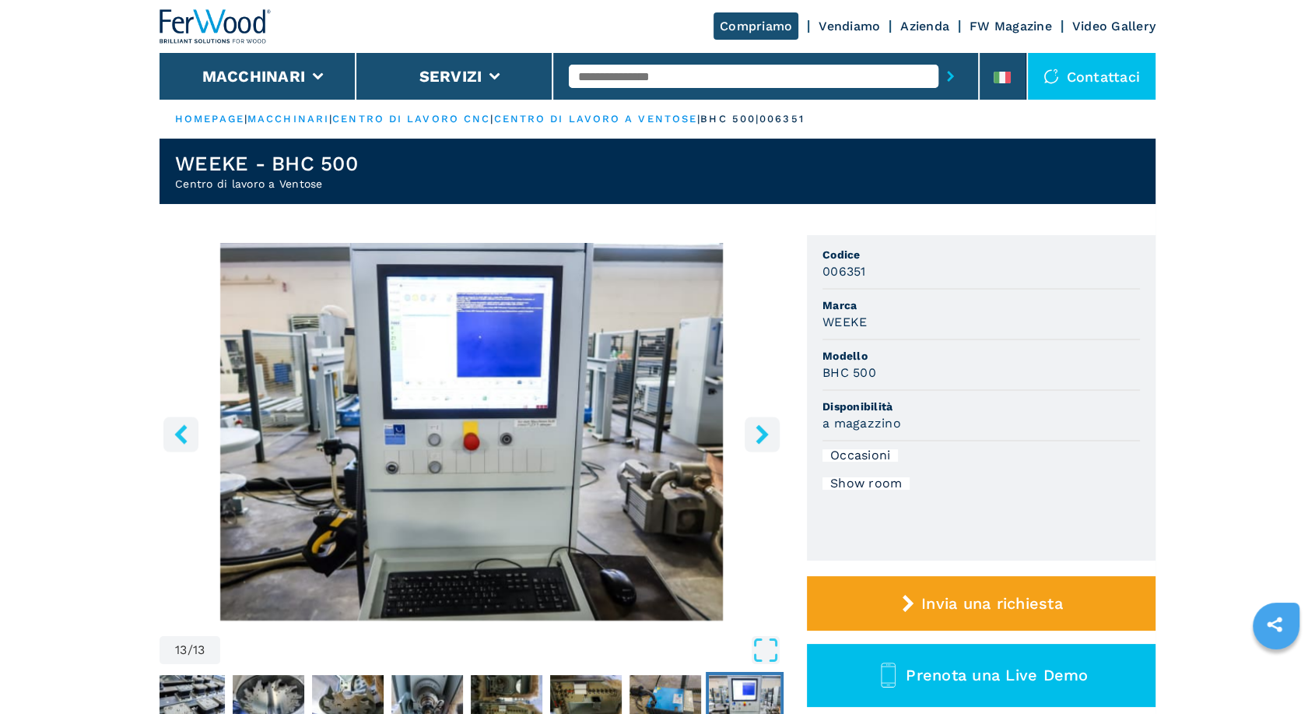
click at [756, 434] on icon "right-button" at bounding box center [762, 433] width 19 height 19
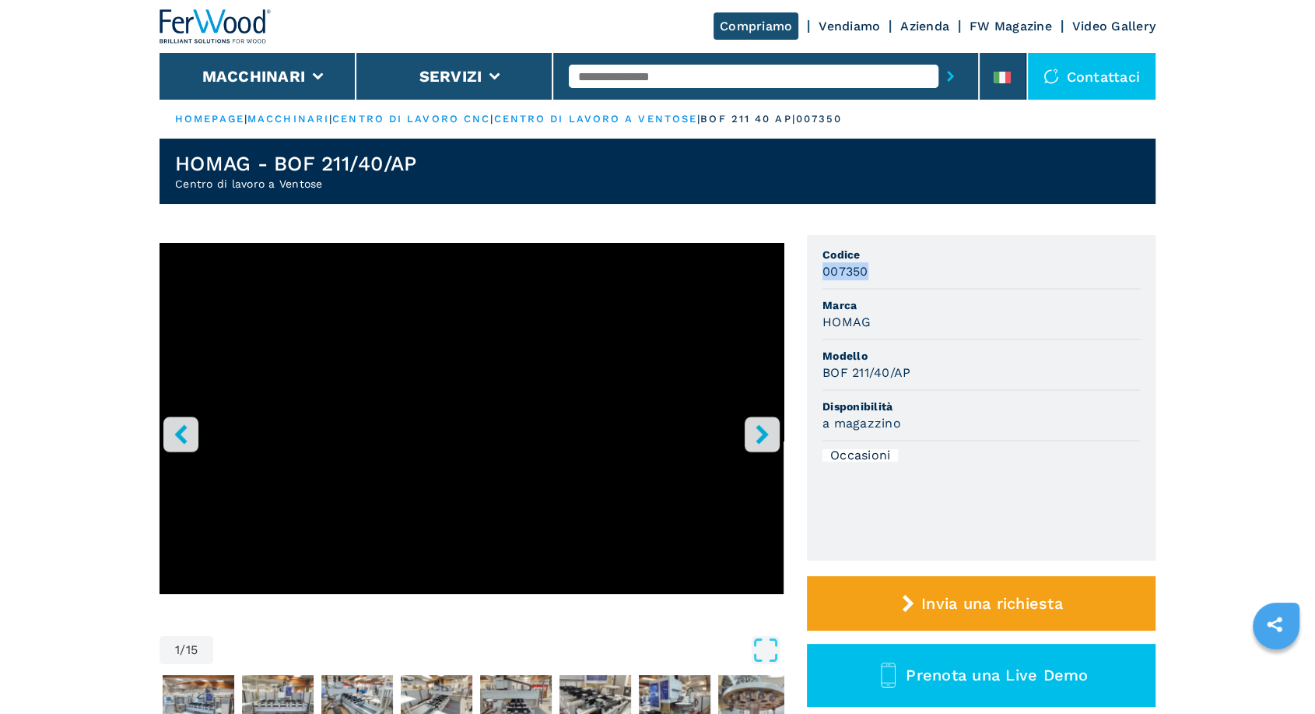
click at [820, 274] on ul "Codice 007350 Marca HOMAG Modello BOF 211/40/AP Disponibilità a magazzino Occas…" at bounding box center [981, 397] width 349 height 325
click at [770, 428] on icon "right-button" at bounding box center [762, 433] width 19 height 19
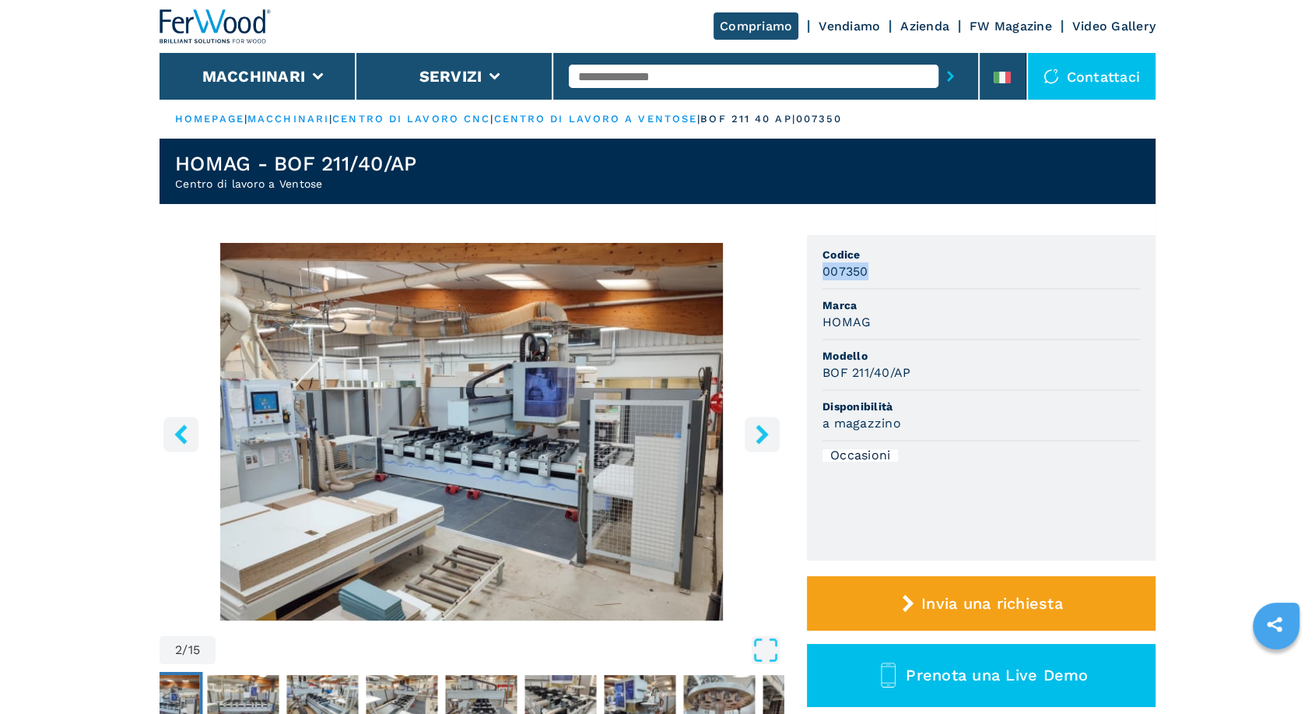
click at [767, 428] on icon "right-button" at bounding box center [762, 433] width 19 height 19
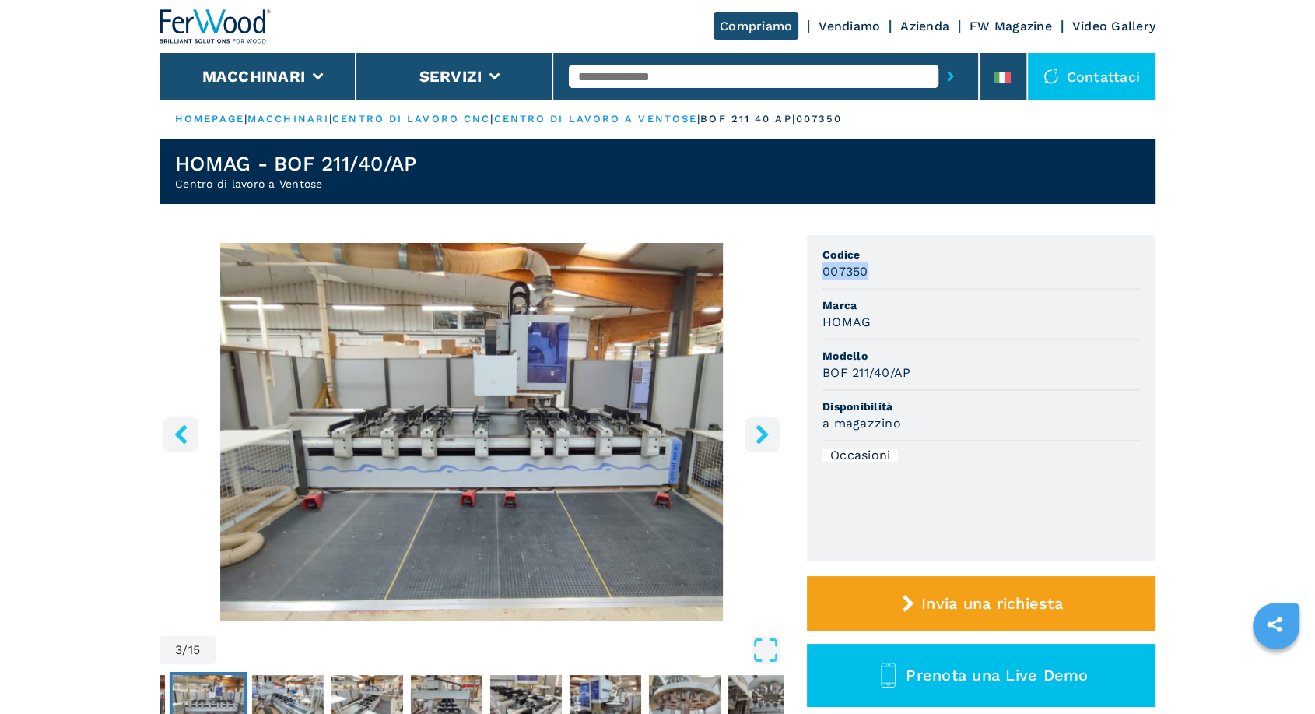
click at [767, 428] on icon "right-button" at bounding box center [762, 433] width 19 height 19
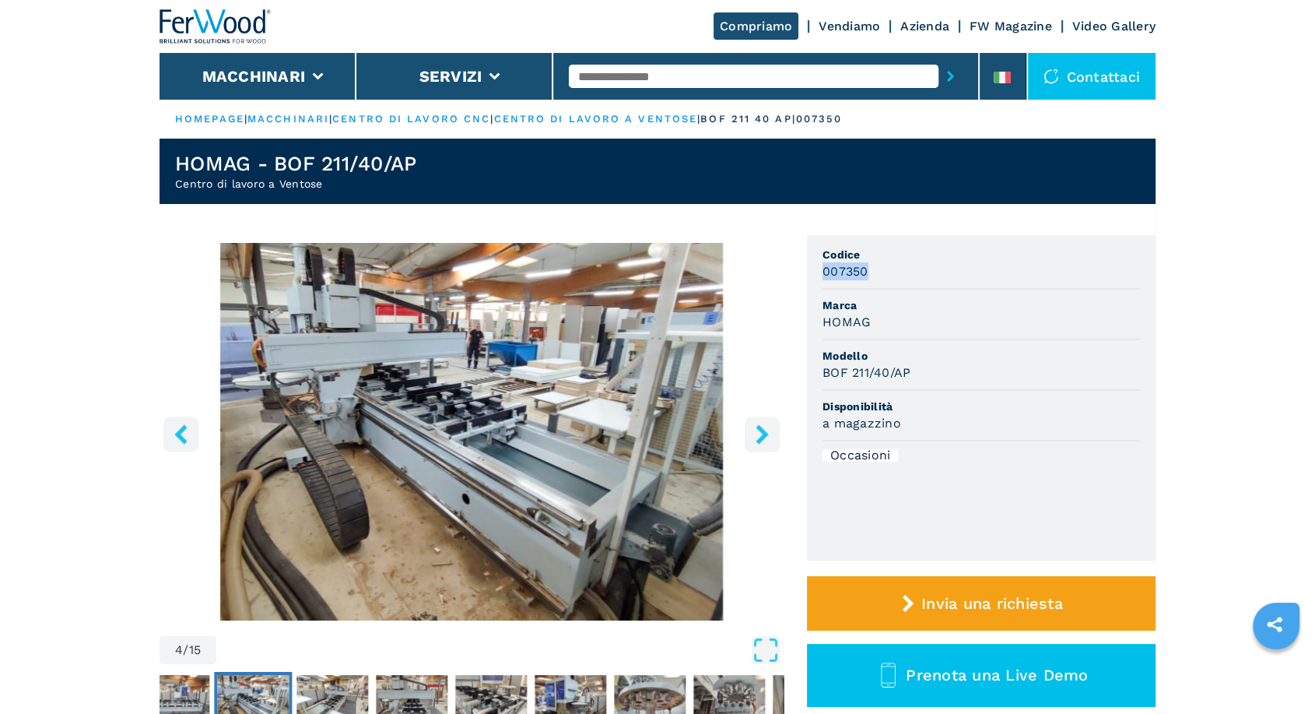
click at [767, 428] on icon "right-button" at bounding box center [762, 433] width 19 height 19
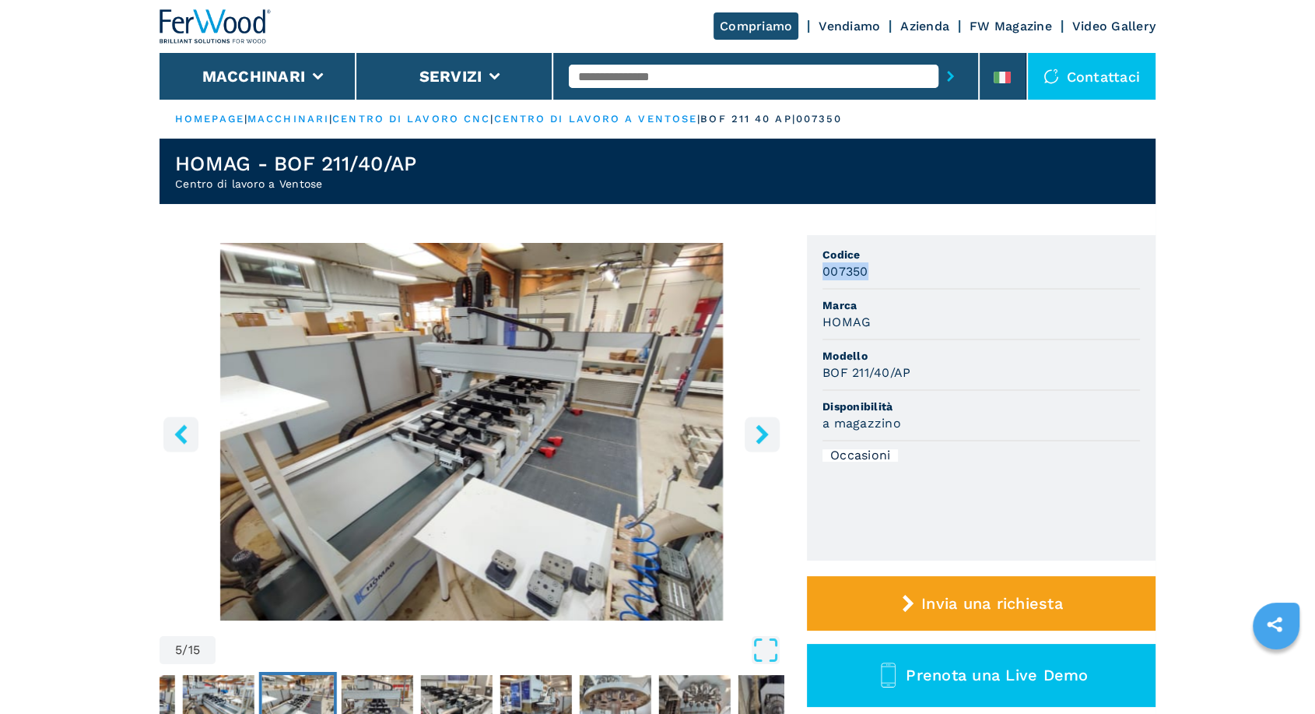
click at [767, 428] on icon "right-button" at bounding box center [762, 433] width 19 height 19
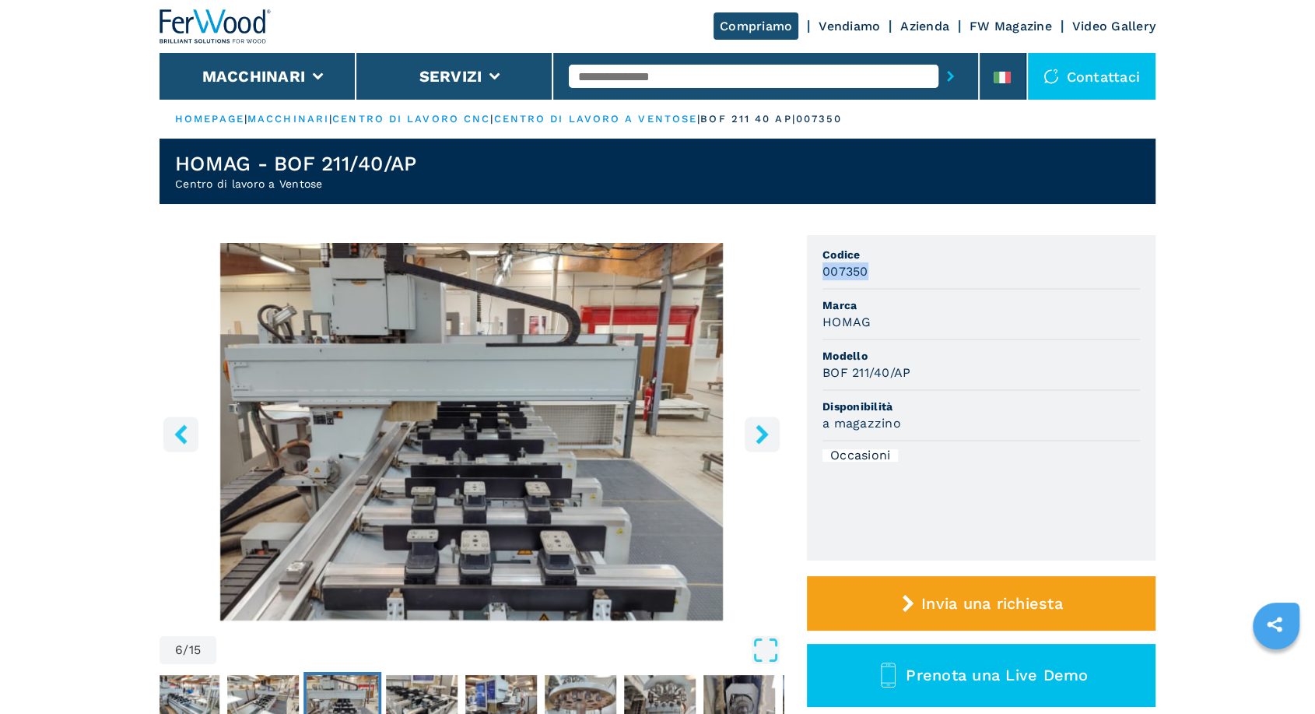
click at [767, 428] on icon "right-button" at bounding box center [762, 433] width 19 height 19
